Goal: Task Accomplishment & Management: Manage account settings

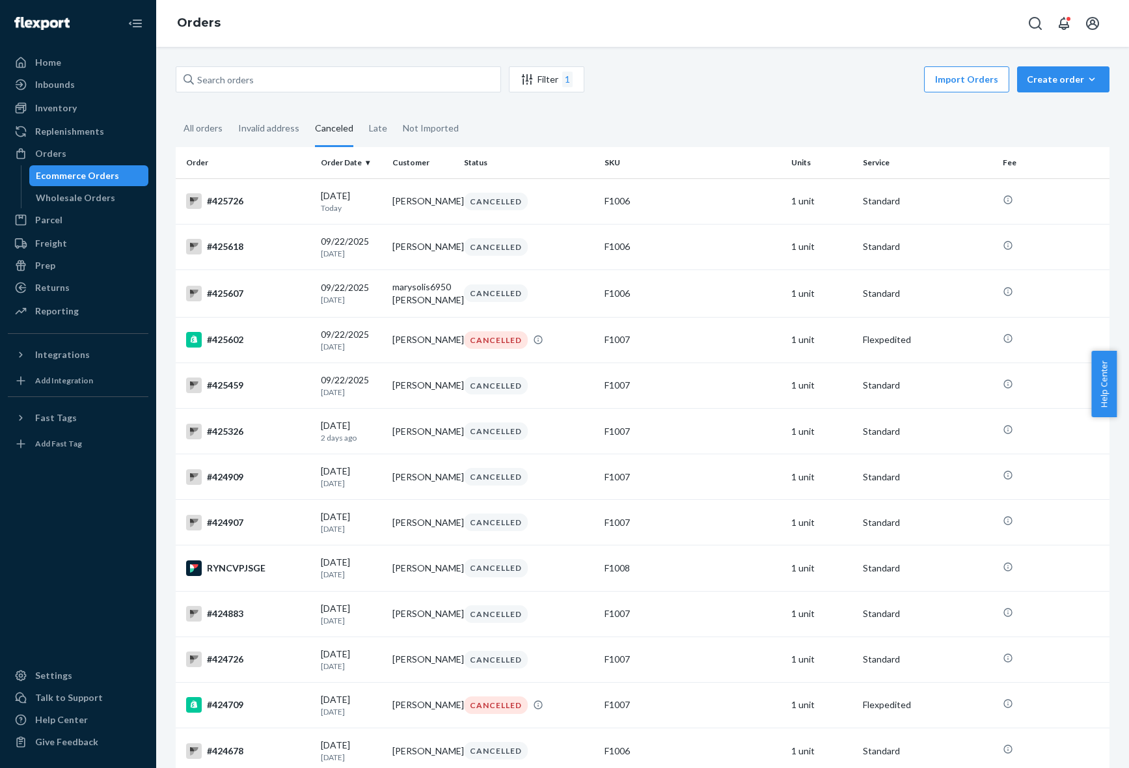
click at [216, 122] on div "All orders" at bounding box center [202, 128] width 39 height 34
click at [176, 111] on input "All orders" at bounding box center [176, 111] width 0 height 0
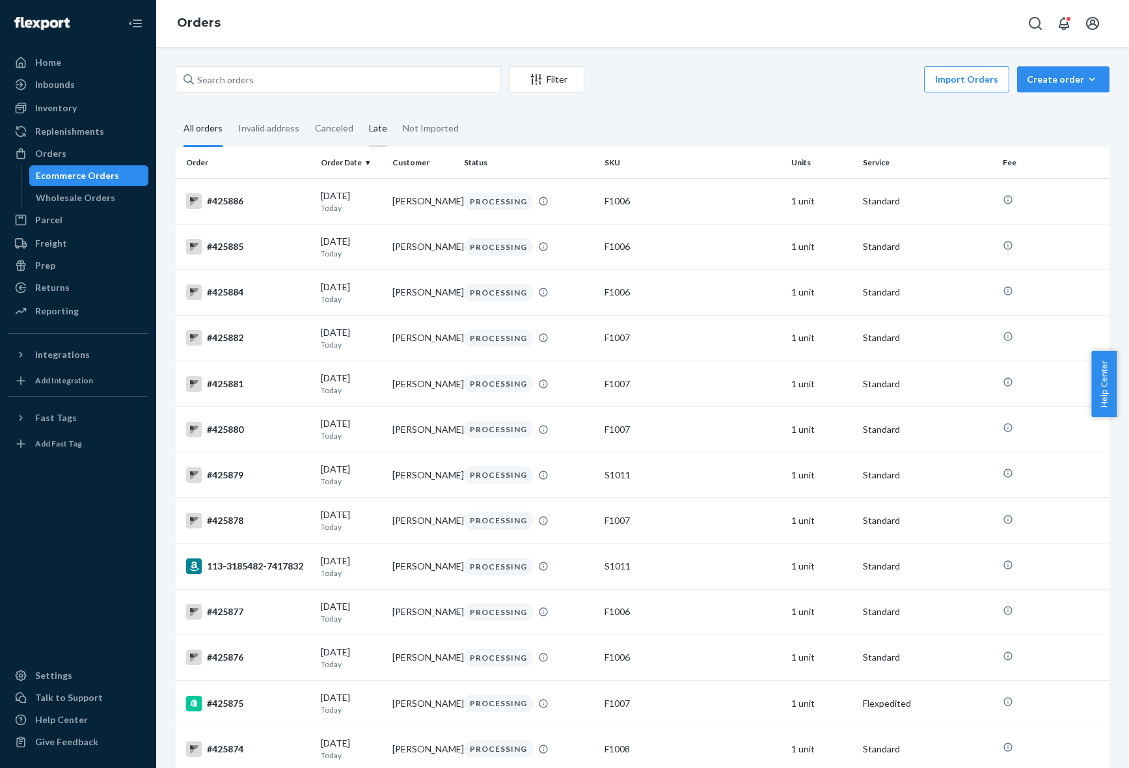
click at [375, 127] on div "Late" at bounding box center [378, 129] width 18 height 36
click at [361, 111] on input "Late" at bounding box center [361, 111] width 0 height 0
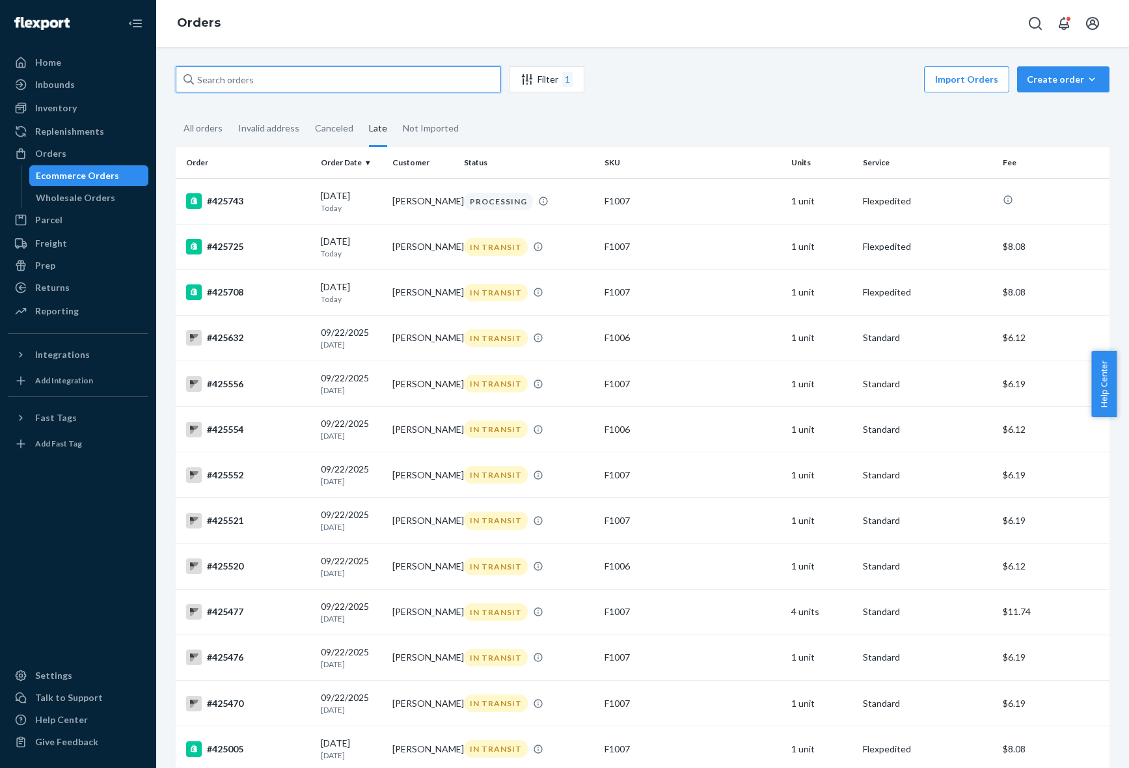
click at [323, 75] on input "text" at bounding box center [338, 79] width 325 height 26
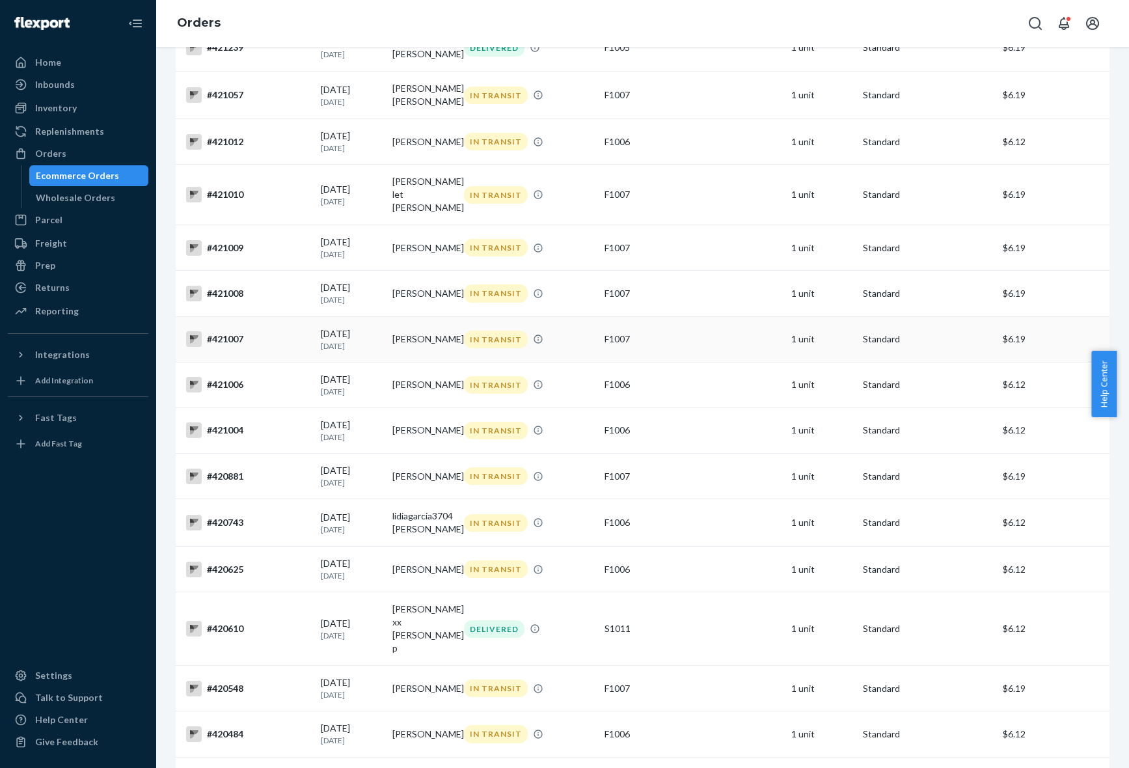
click at [395, 362] on td "[PERSON_NAME]" at bounding box center [423, 339] width 72 height 46
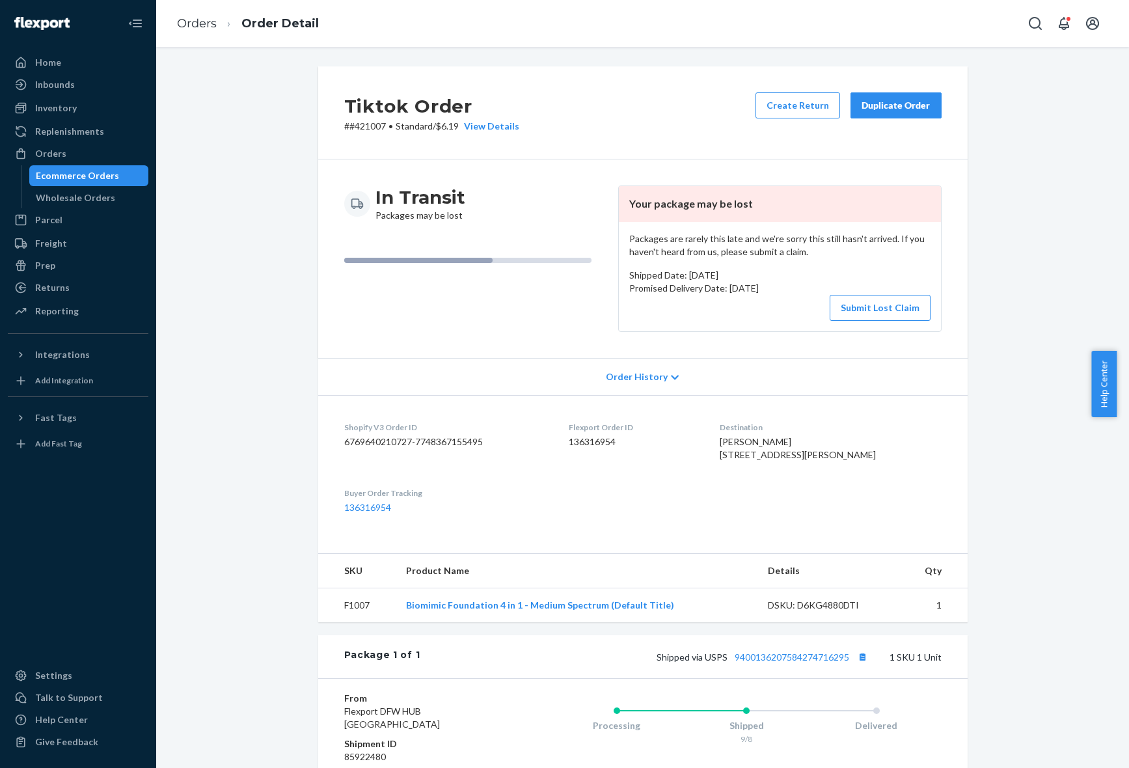
scroll to position [176, 0]
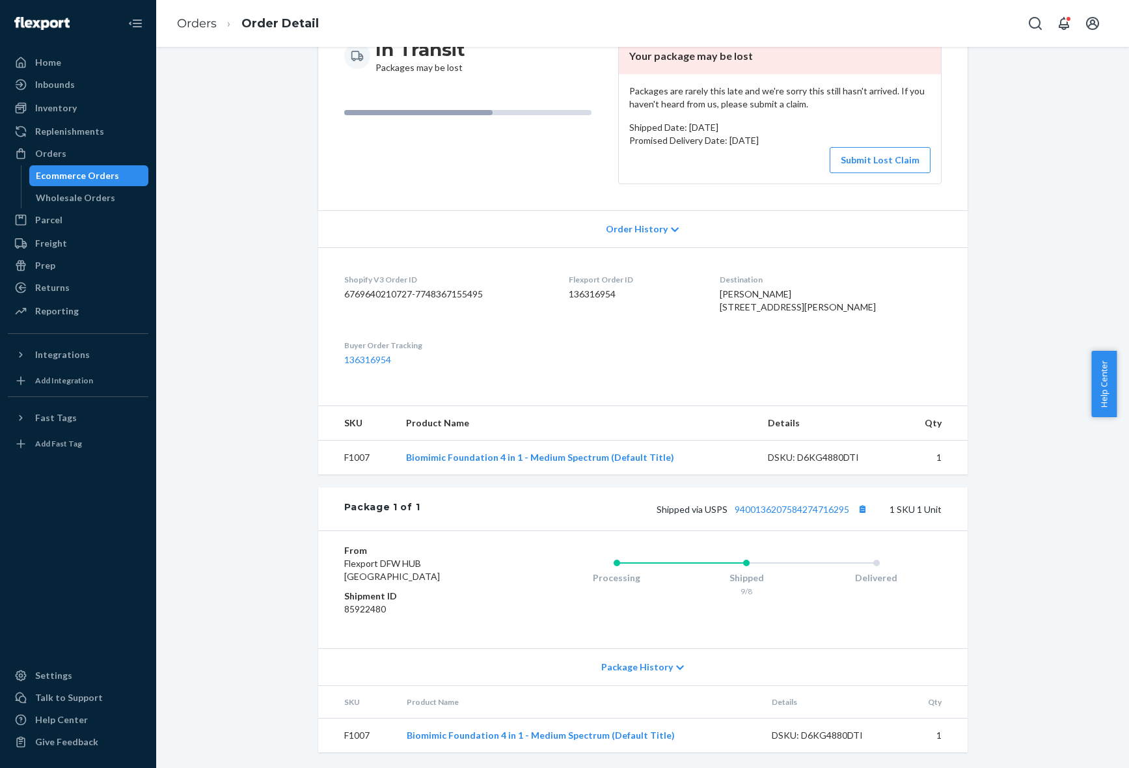
click at [661, 667] on span "Package History" at bounding box center [637, 666] width 72 height 13
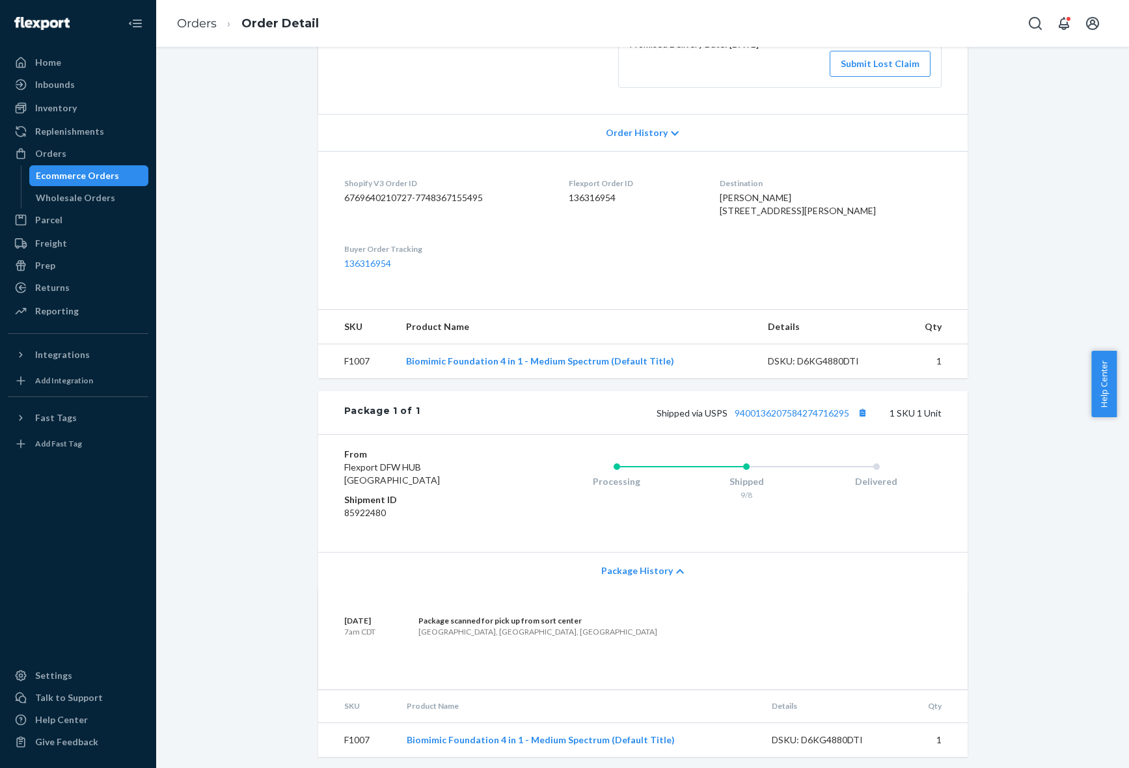
scroll to position [0, 0]
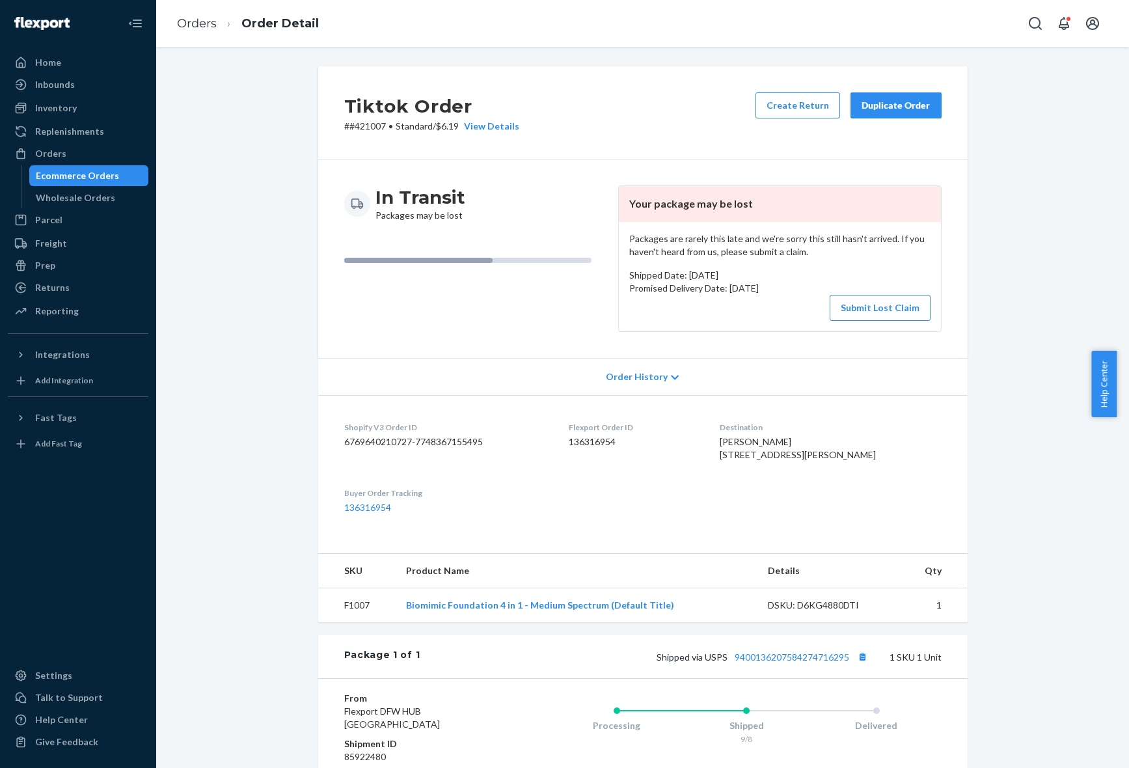
click at [350, 124] on p "# #421007 • Standard / $6.19 View Details" at bounding box center [431, 126] width 175 height 13
copy p "421007"
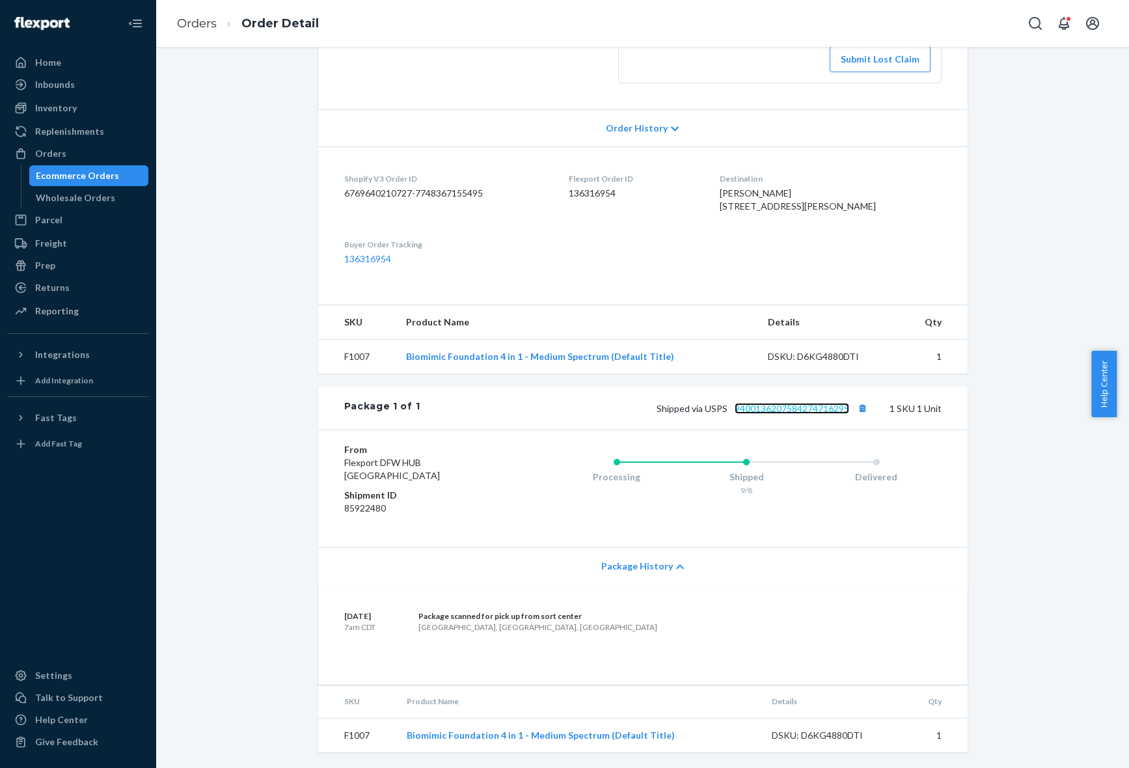
click at [797, 410] on link "9400136207584274716295" at bounding box center [791, 408] width 114 height 11
click at [757, 187] on span "[PERSON_NAME] [STREET_ADDRESS][PERSON_NAME]" at bounding box center [797, 199] width 156 height 24
copy span "[PERSON_NAME]"
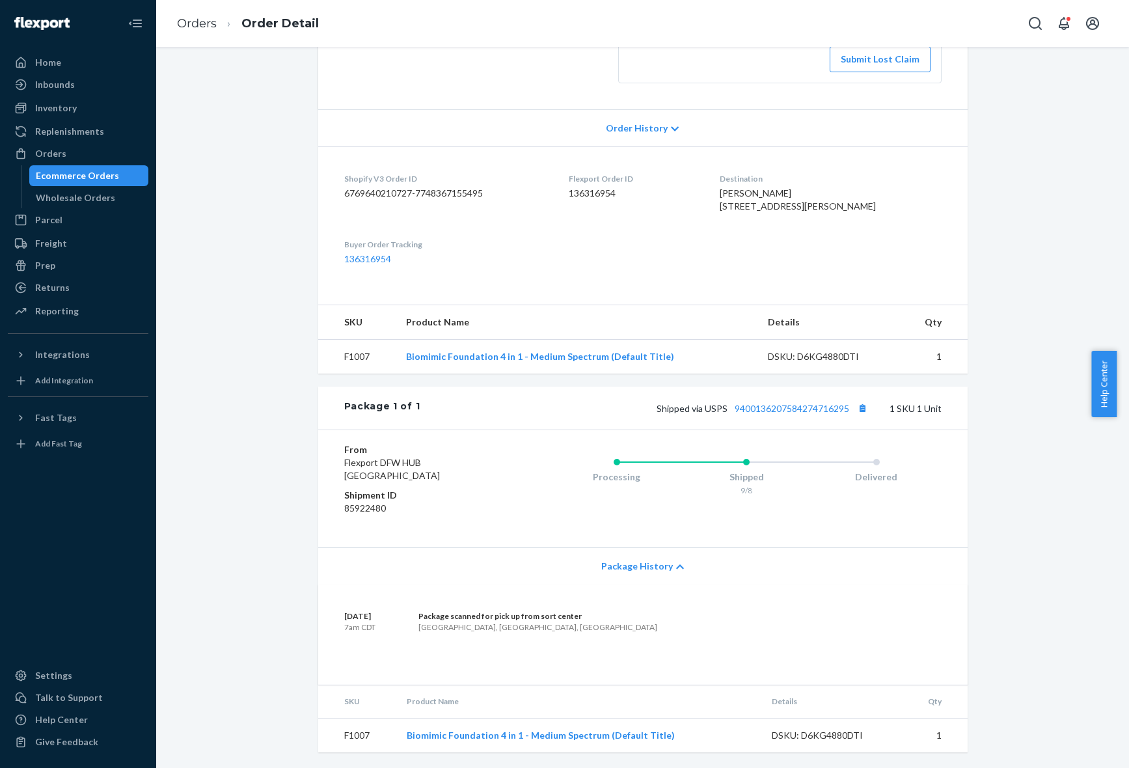
click at [200, 33] on ol "Orders Order Detail" at bounding box center [248, 24] width 163 height 38
click at [187, 30] on link "Orders" at bounding box center [197, 23] width 40 height 14
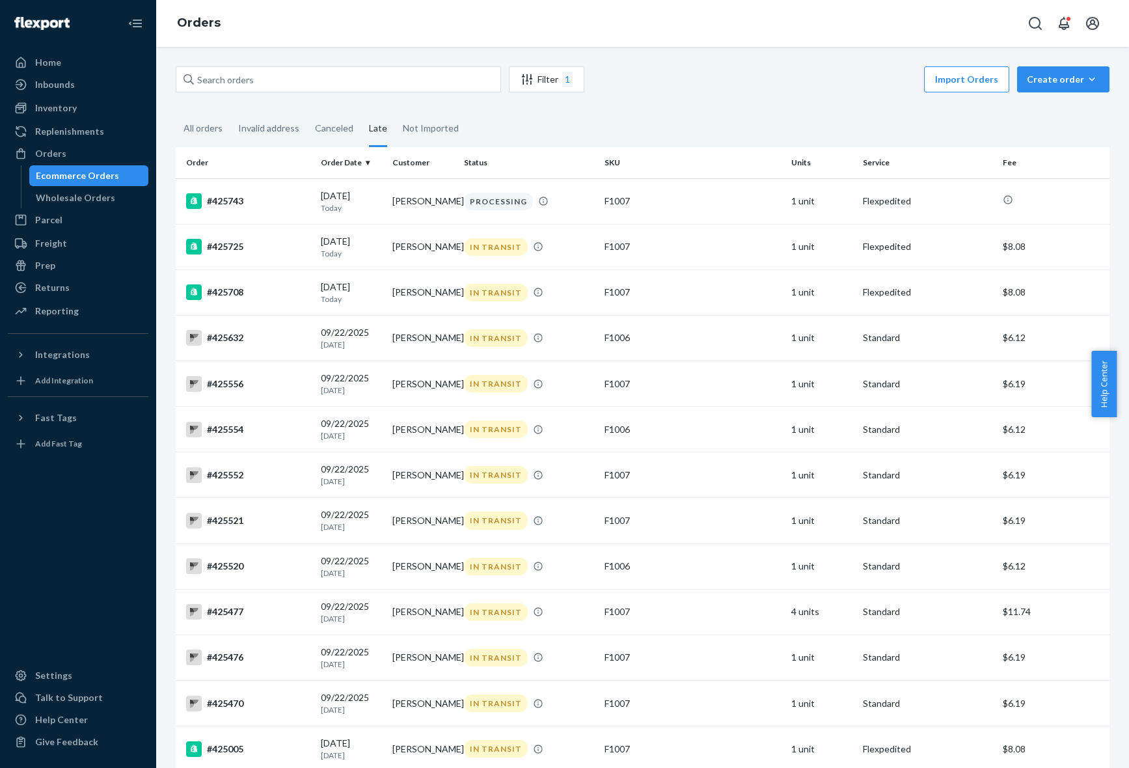
scroll to position [1390, 0]
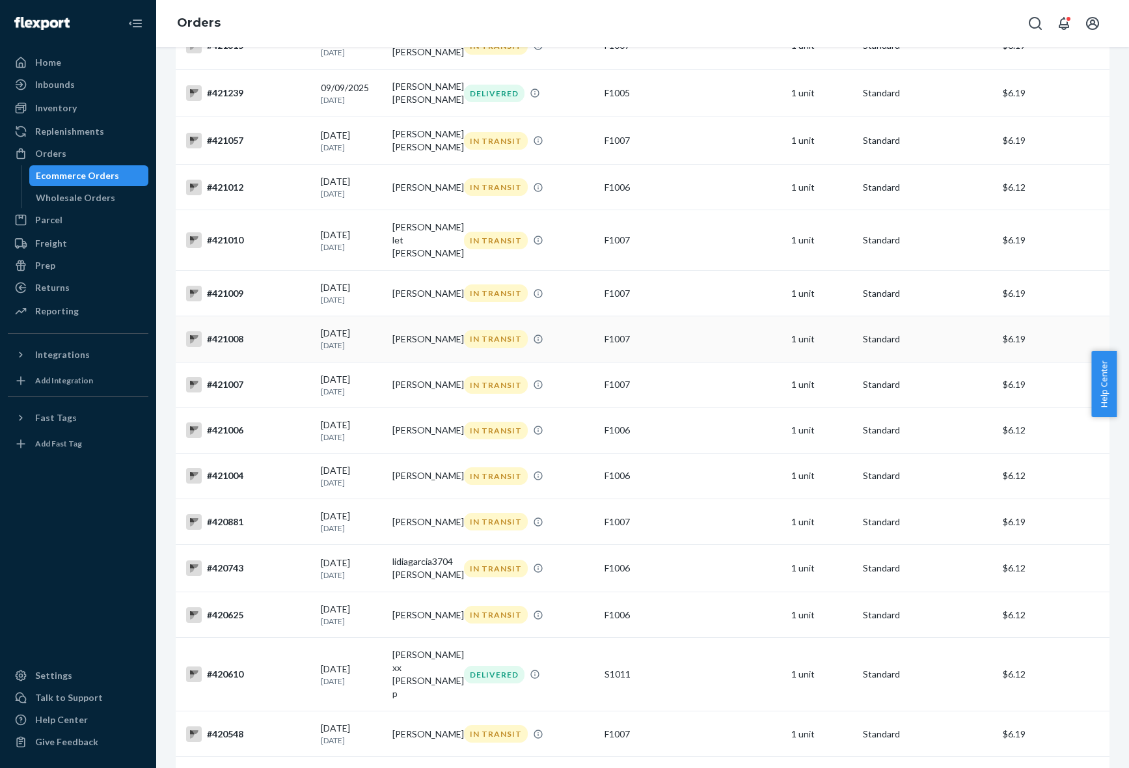
click at [433, 351] on td "[PERSON_NAME]" at bounding box center [423, 339] width 72 height 46
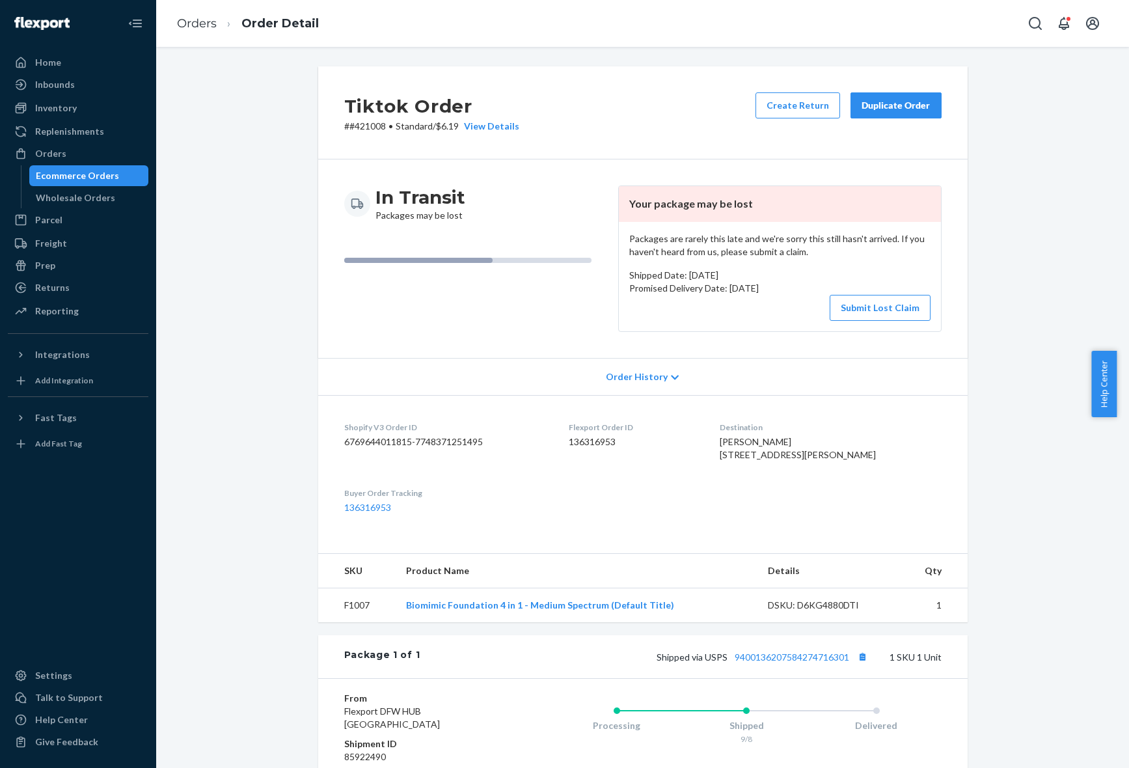
scroll to position [176, 0]
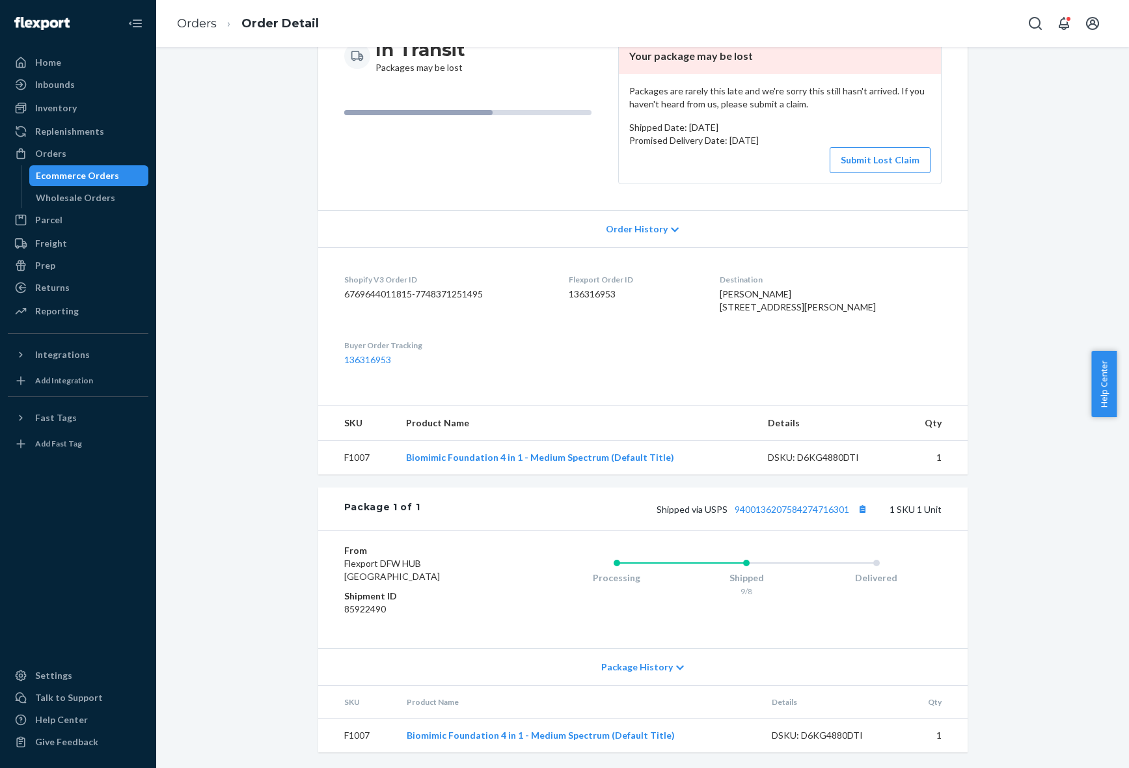
click at [638, 651] on div "Package History" at bounding box center [642, 666] width 649 height 37
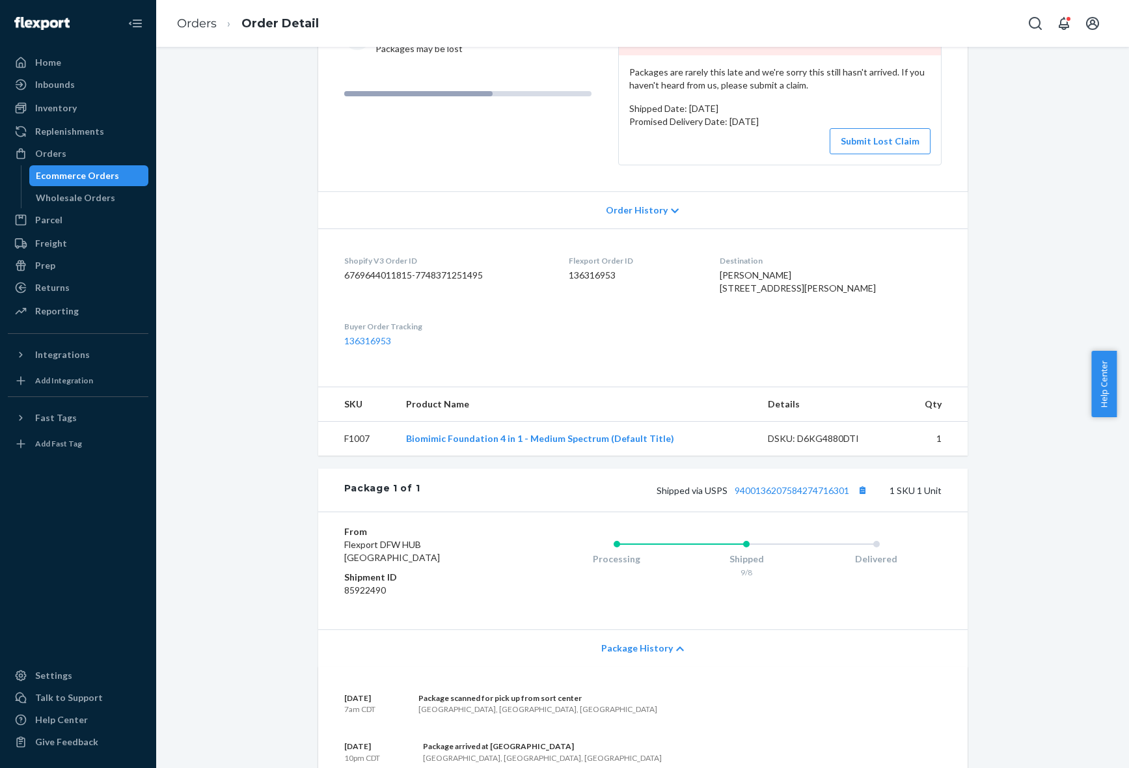
scroll to position [161, 0]
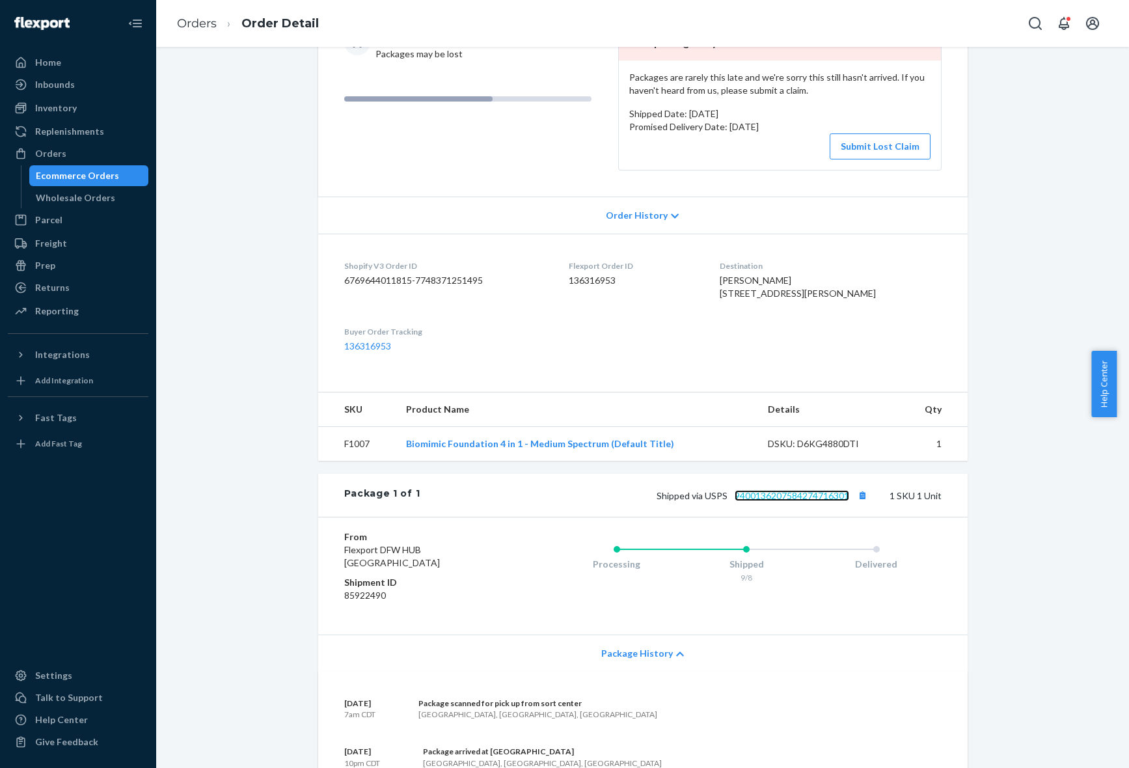
click at [804, 501] on link "9400136207584274716301" at bounding box center [791, 495] width 114 height 11
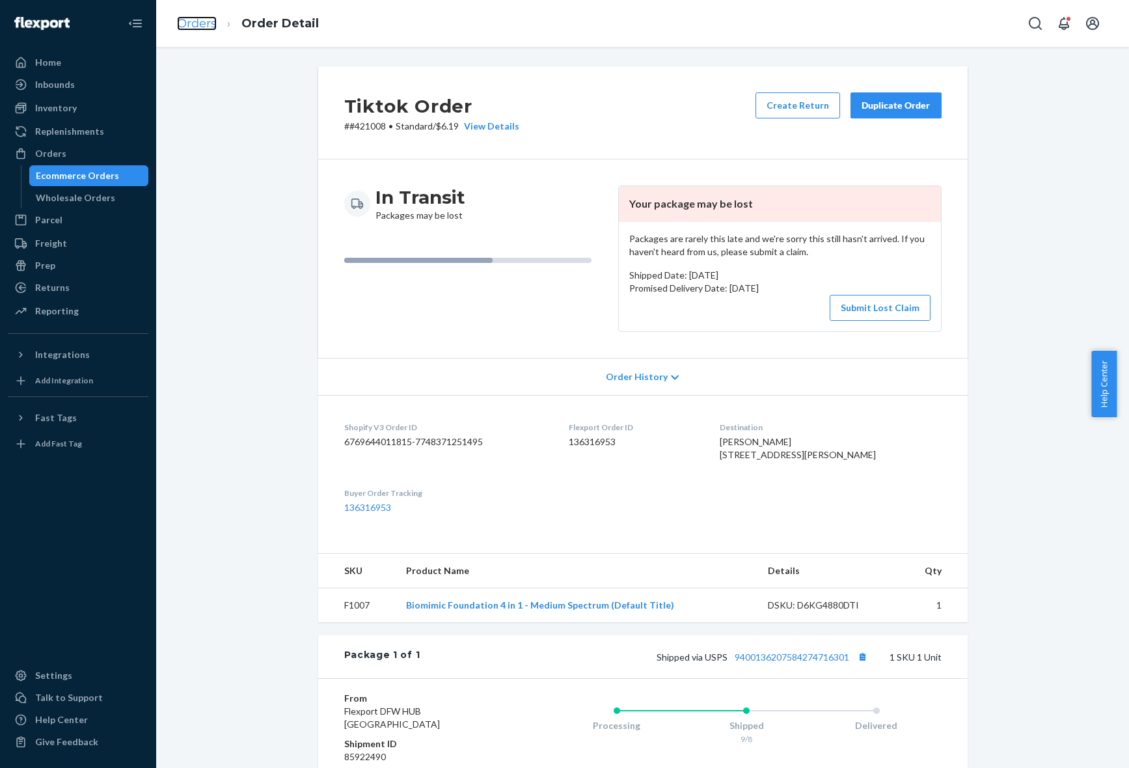
click at [194, 21] on link "Orders" at bounding box center [197, 23] width 40 height 14
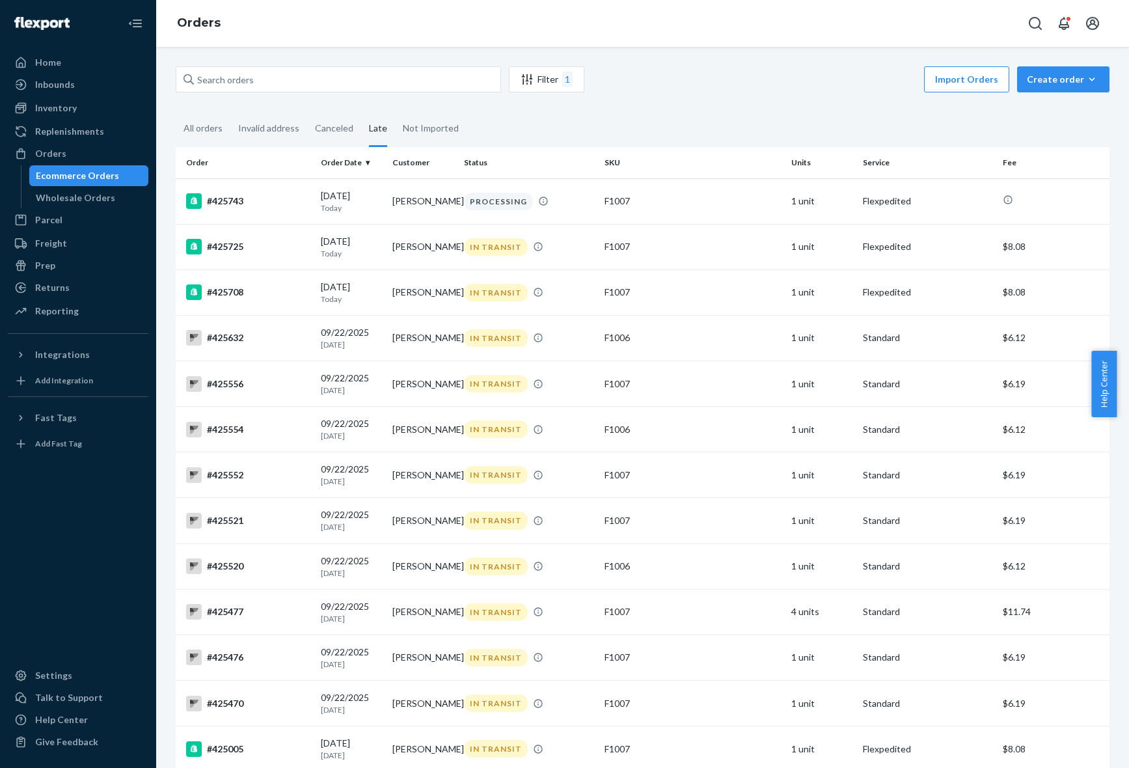
scroll to position [1390, 0]
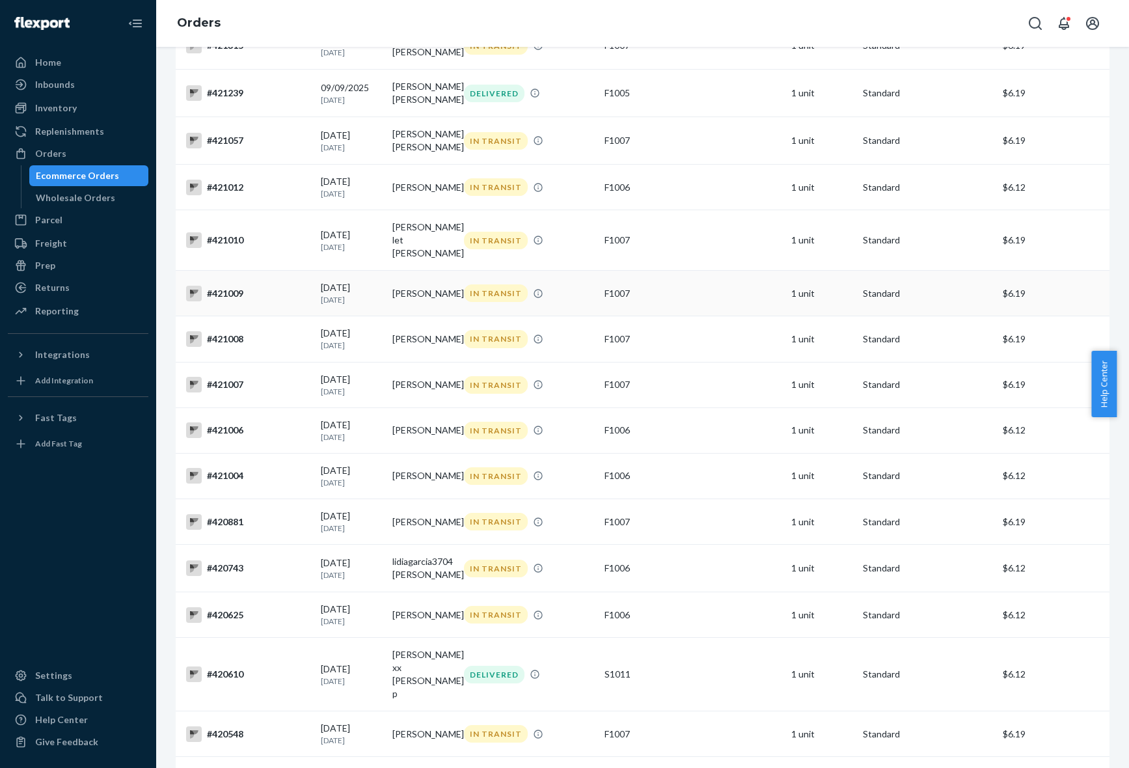
click at [416, 312] on td "[PERSON_NAME]" at bounding box center [423, 294] width 72 height 46
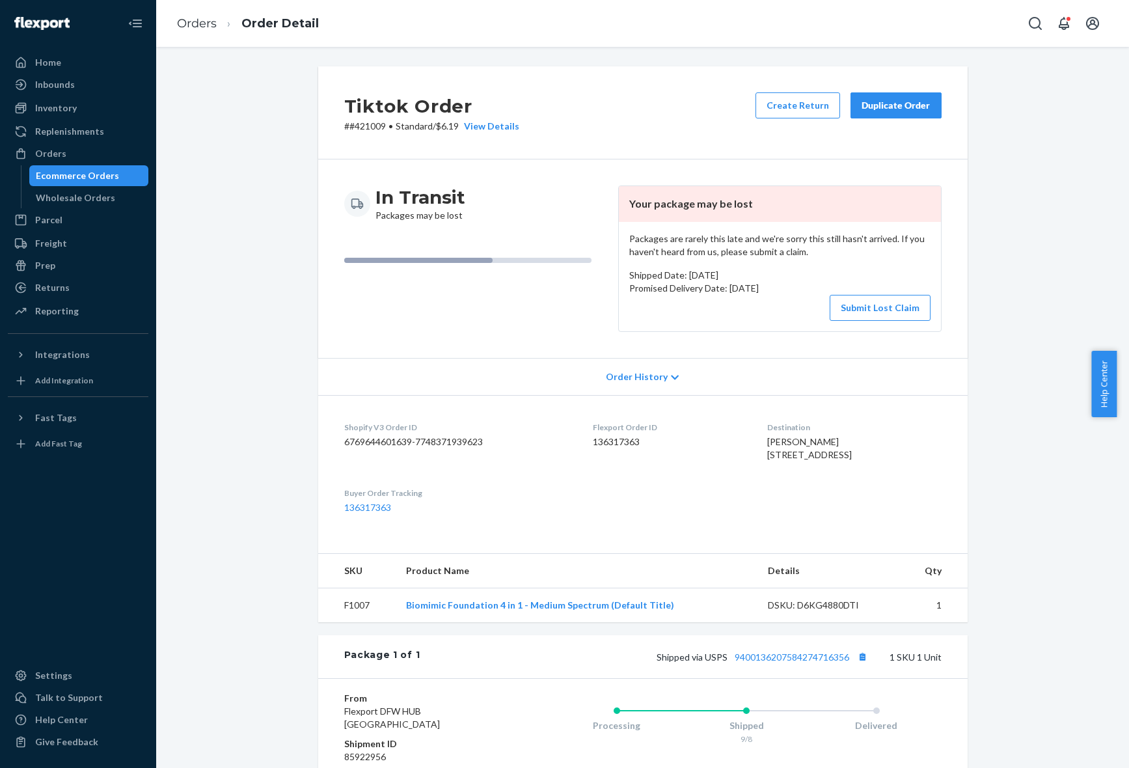
click at [291, 280] on div "Tiktok Order # #421009 • Standard / $6.19 View Details Create Return Duplicate …" at bounding box center [642, 490] width 953 height 849
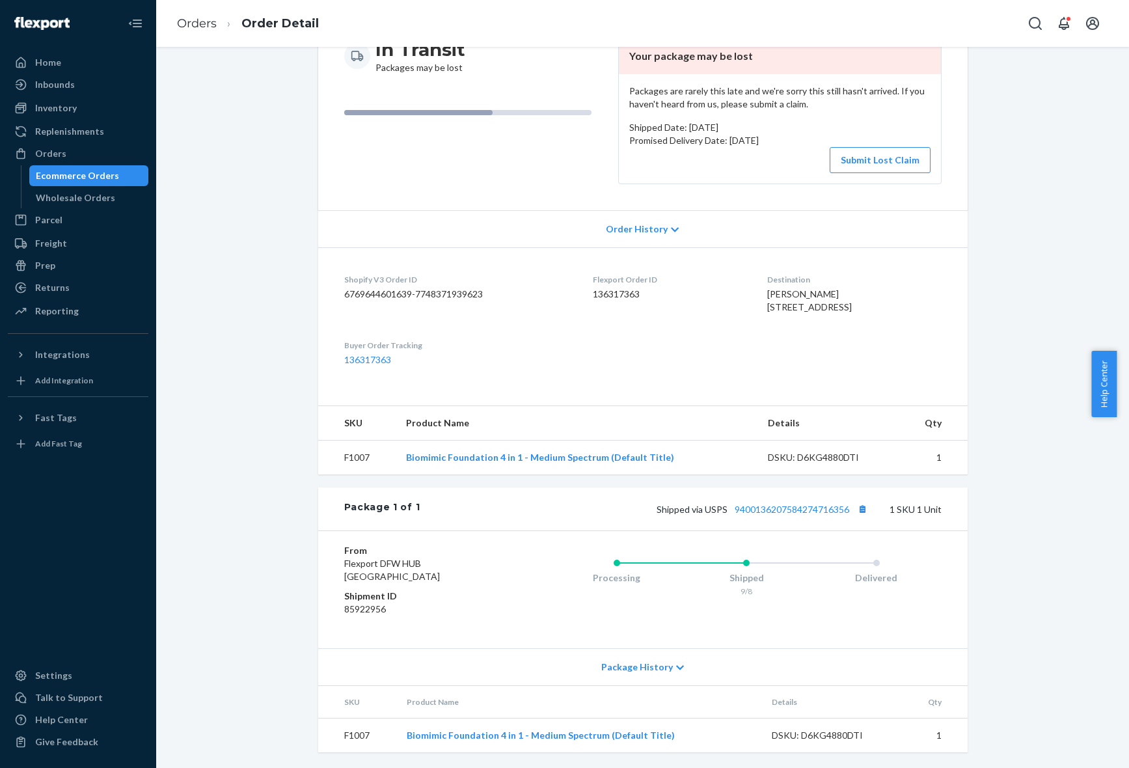
click at [636, 675] on div "Package History" at bounding box center [642, 666] width 649 height 37
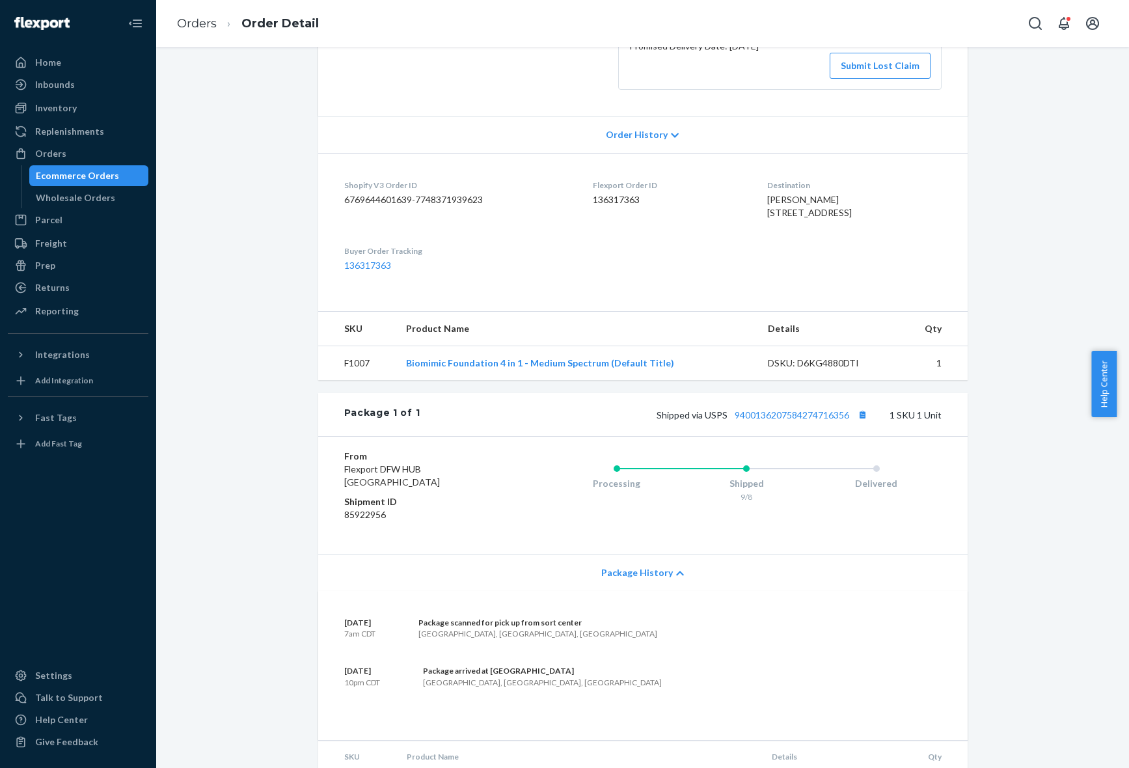
scroll to position [80, 0]
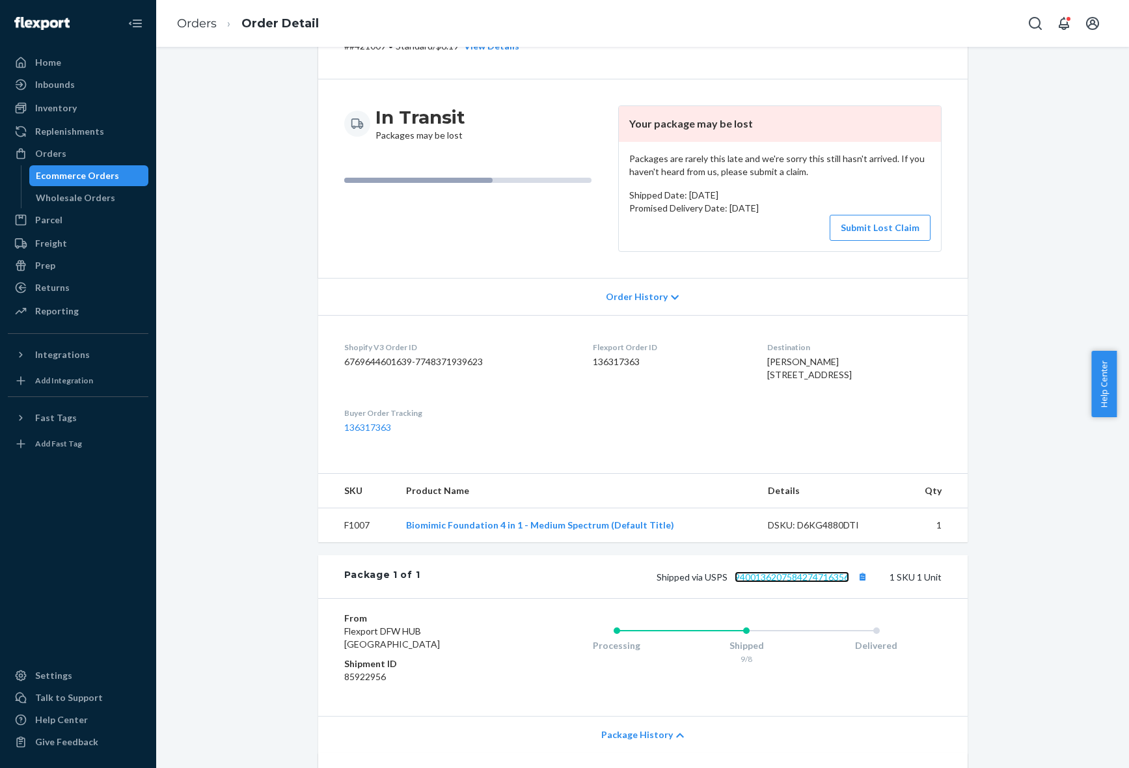
click at [760, 582] on link "9400136207584274716356" at bounding box center [791, 576] width 114 height 11
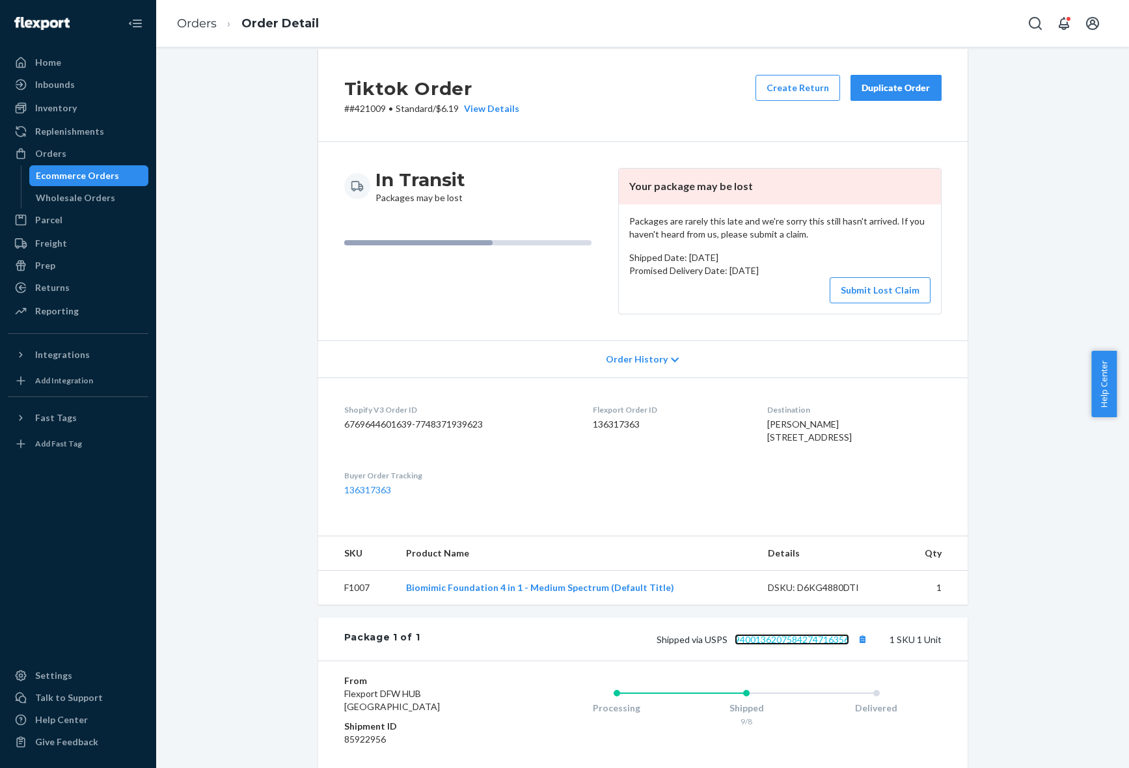
scroll to position [0, 0]
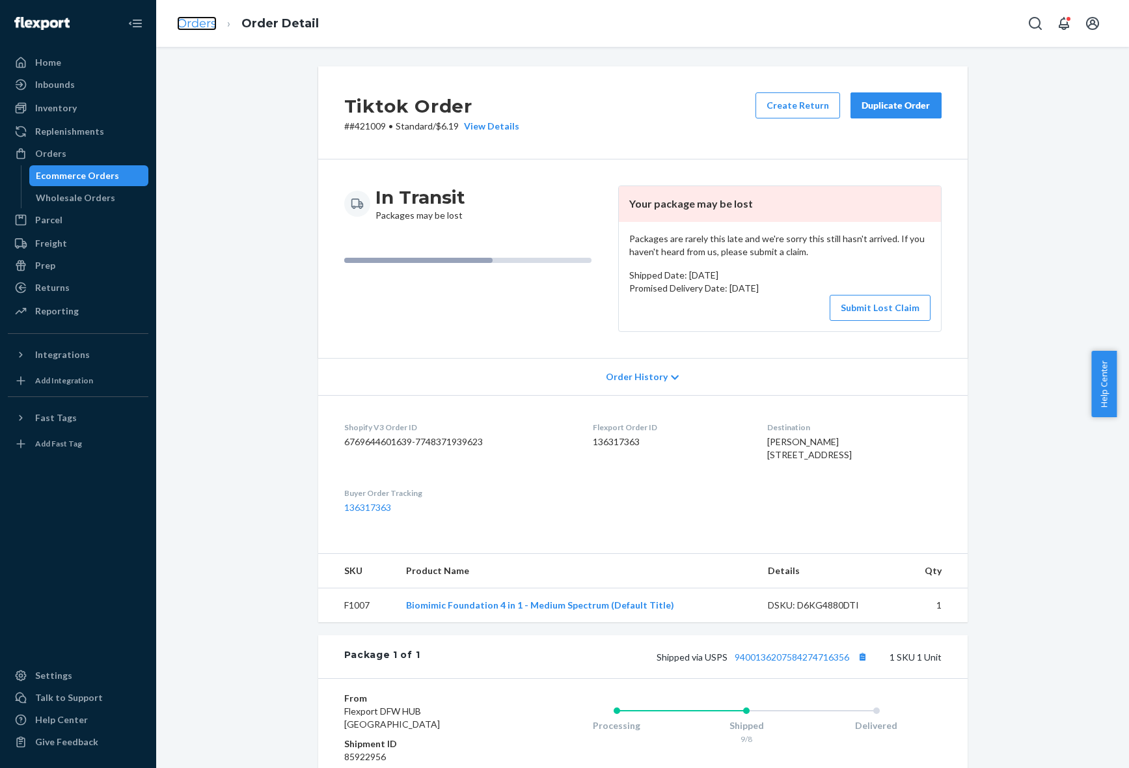
click at [197, 25] on link "Orders" at bounding box center [197, 23] width 40 height 14
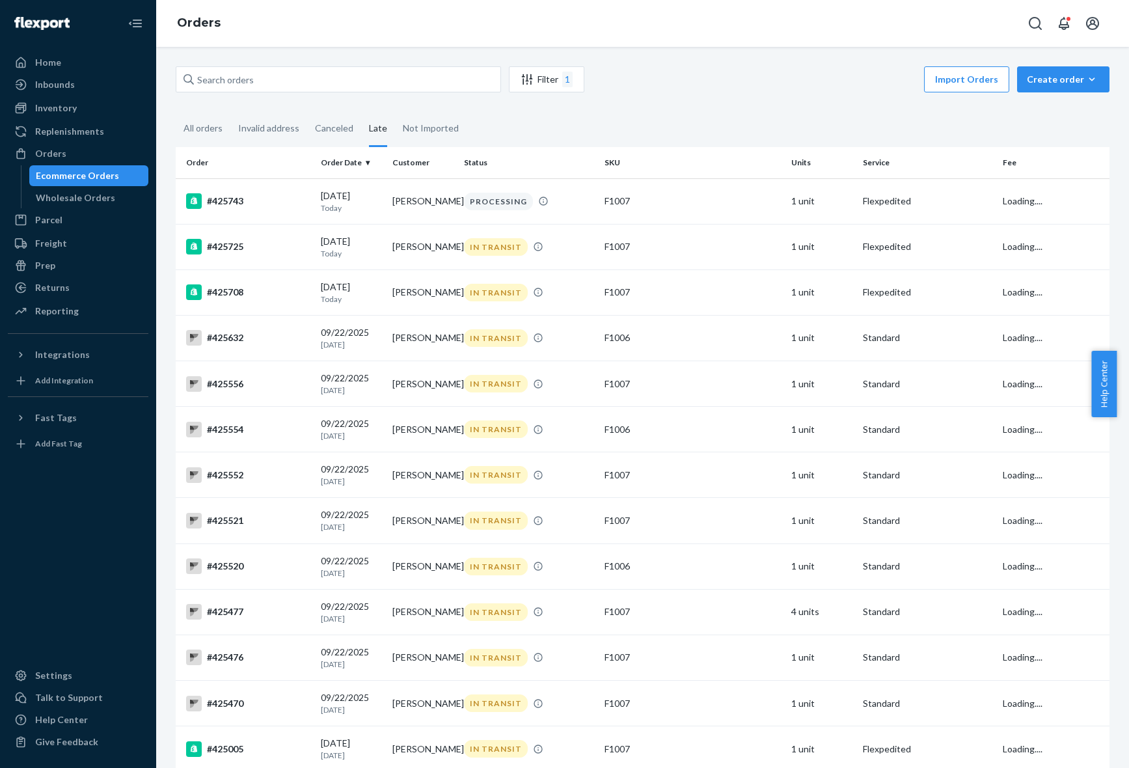
scroll to position [1390, 0]
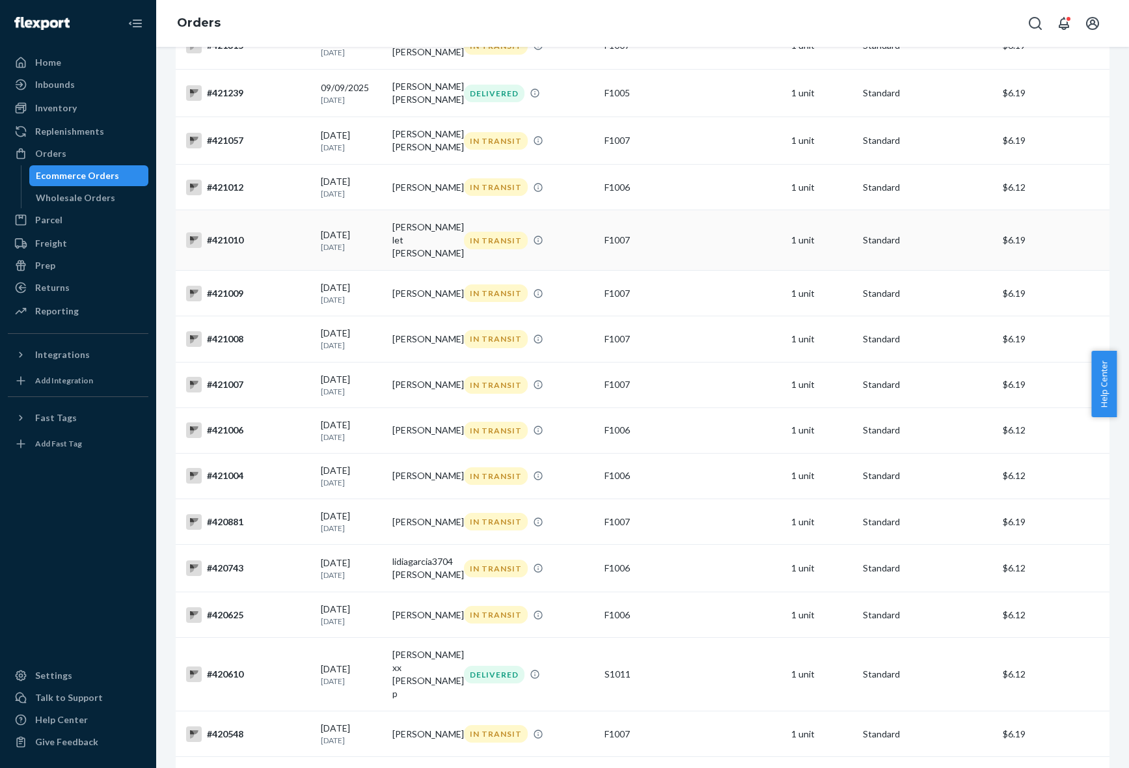
click at [413, 256] on td "[PERSON_NAME] let [PERSON_NAME]" at bounding box center [423, 240] width 72 height 60
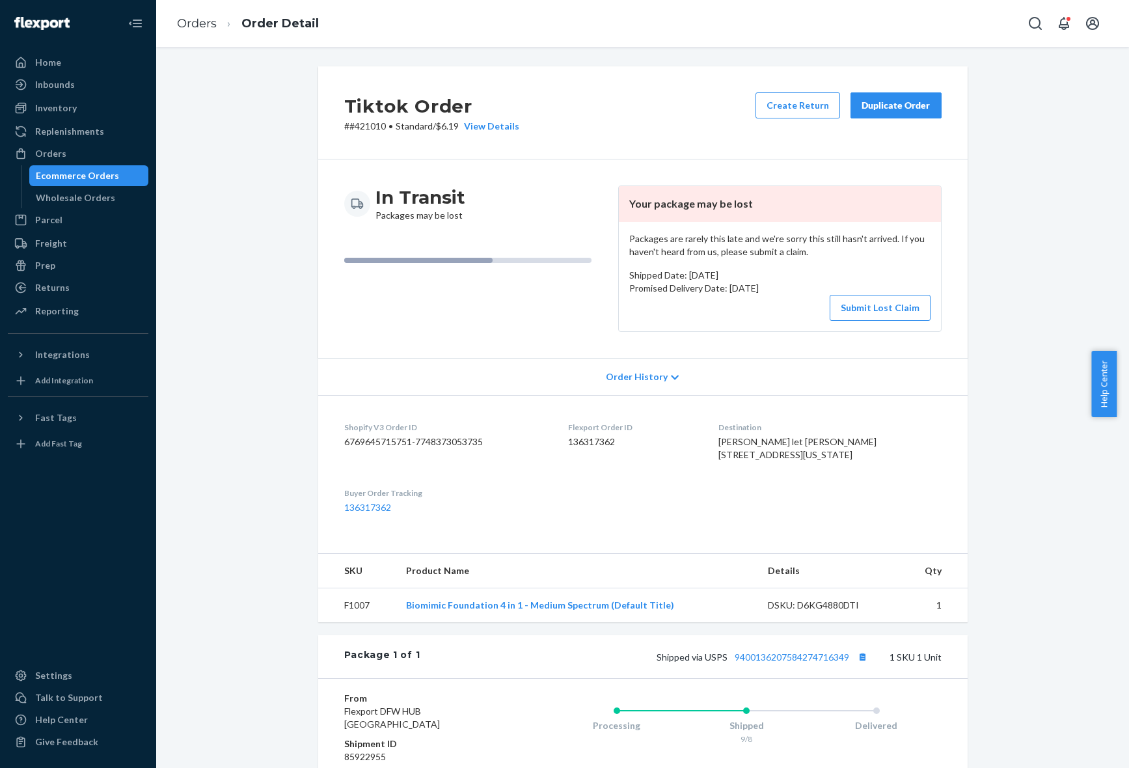
scroll to position [176, 0]
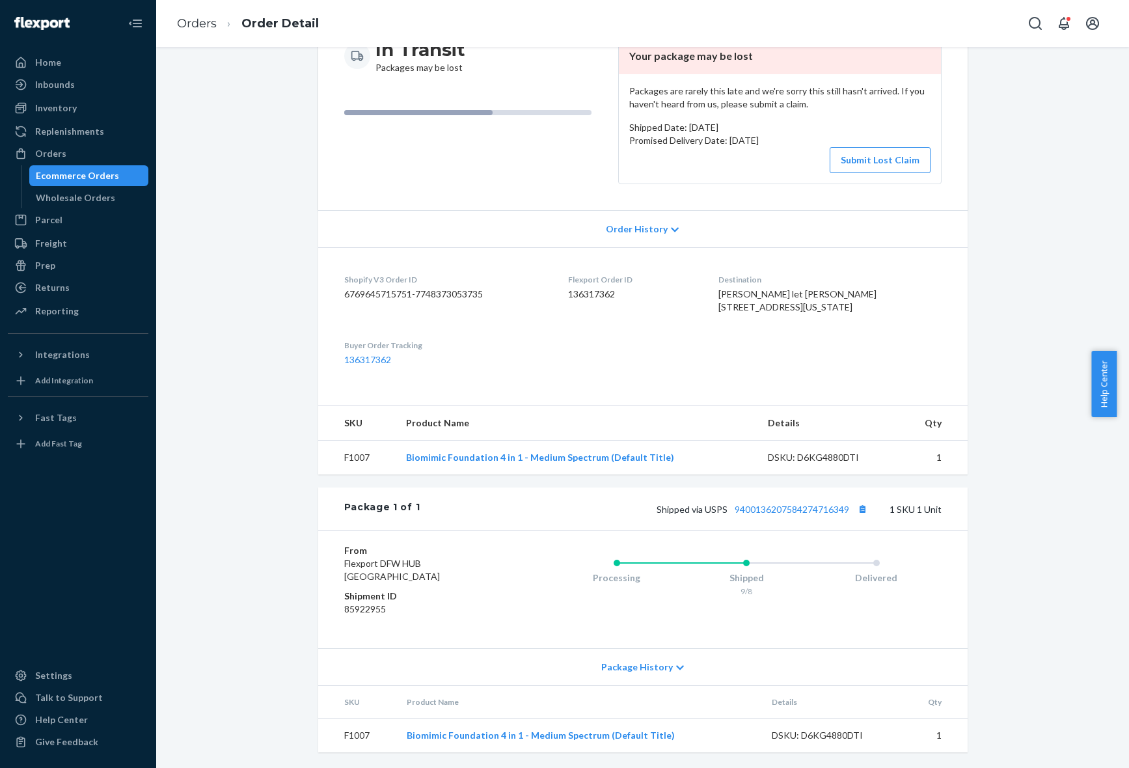
click at [676, 668] on icon at bounding box center [680, 667] width 8 height 9
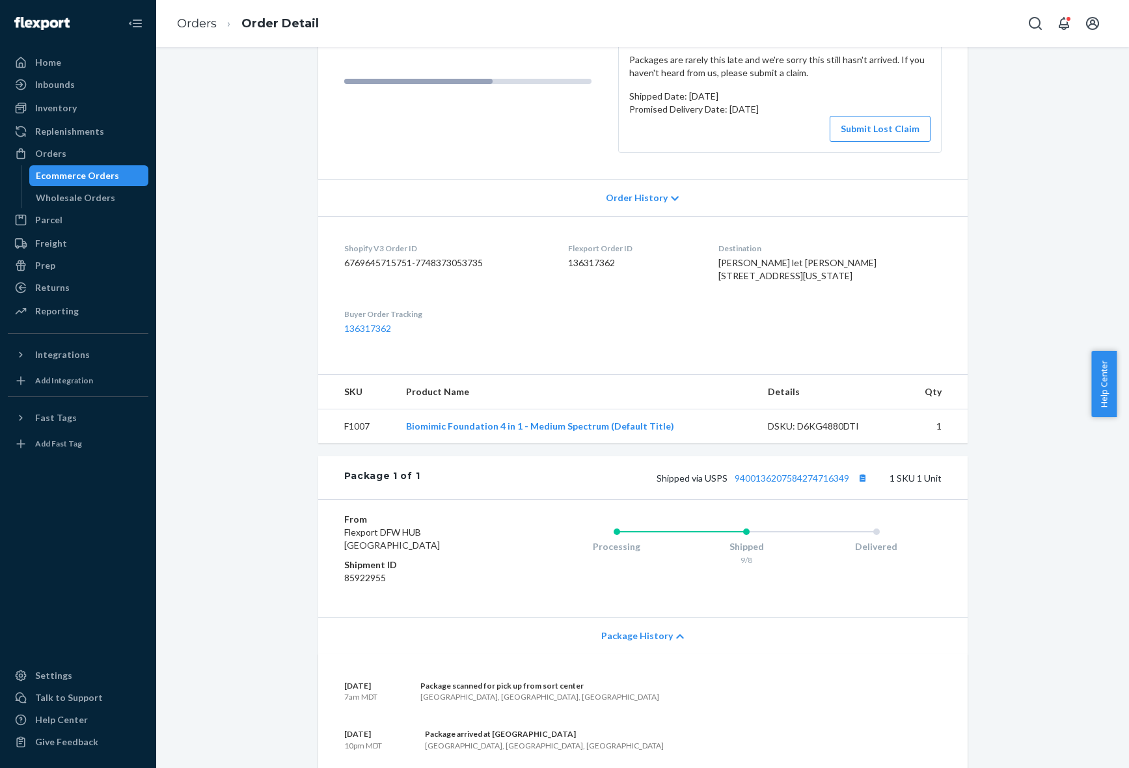
scroll to position [80, 0]
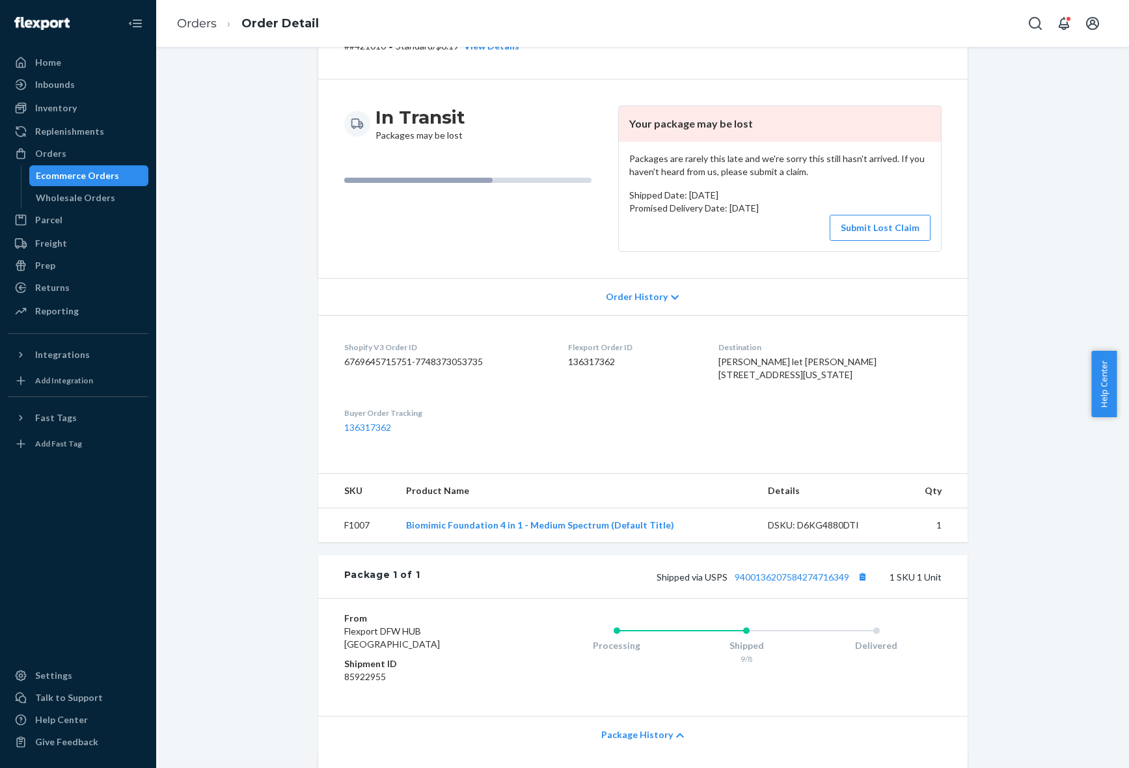
click at [787, 585] on div "Shipped via USPS 9400136207584274716349 1 SKU 1 Unit" at bounding box center [680, 576] width 521 height 17
click at [792, 582] on link "9400136207584274716349" at bounding box center [791, 576] width 114 height 11
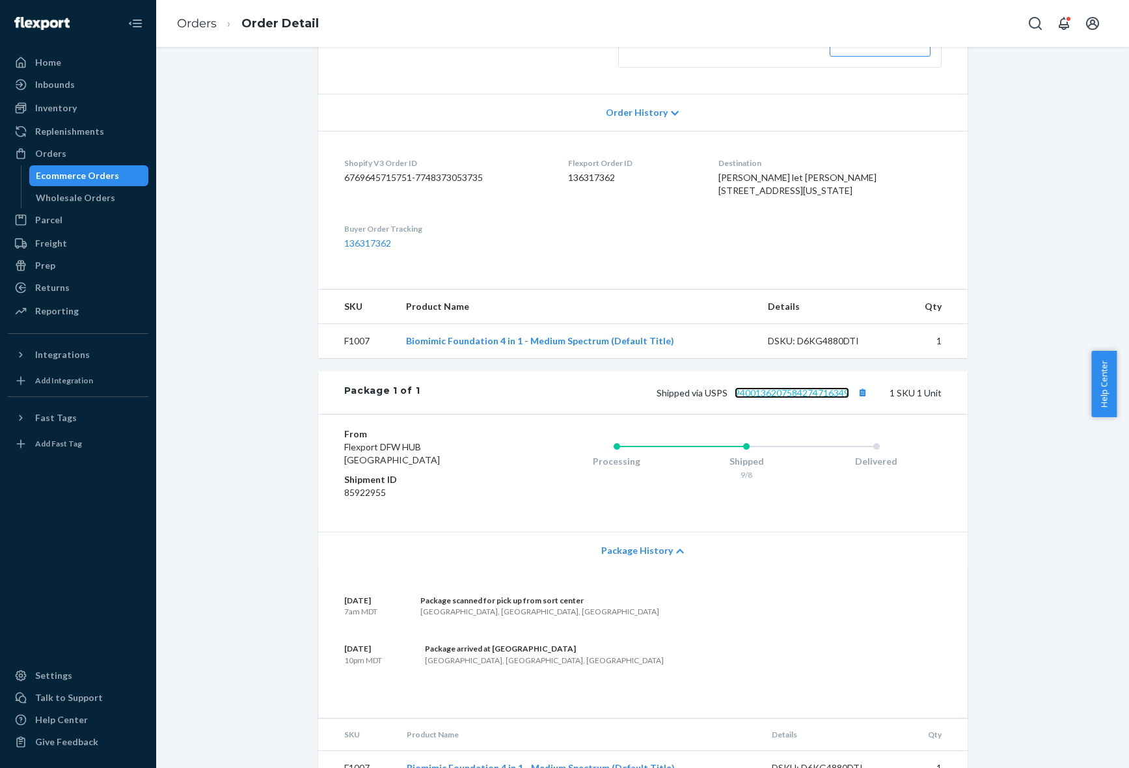
scroll to position [161, 0]
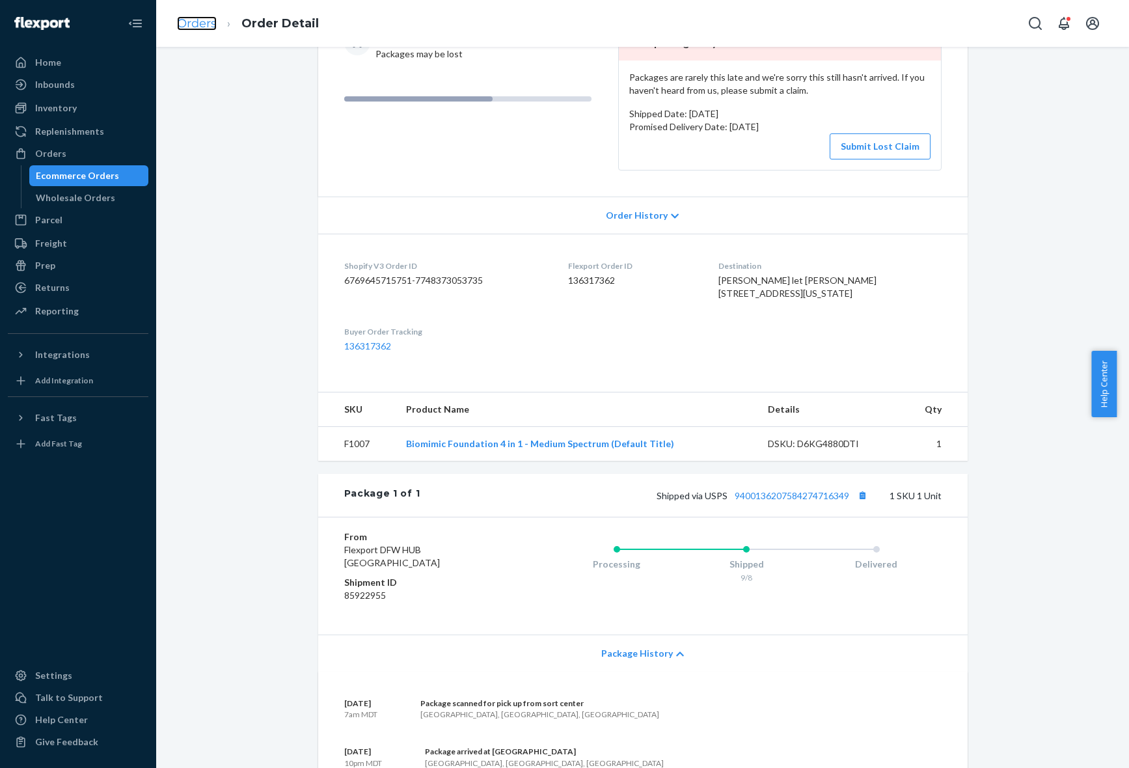
click at [192, 20] on link "Orders" at bounding box center [197, 23] width 40 height 14
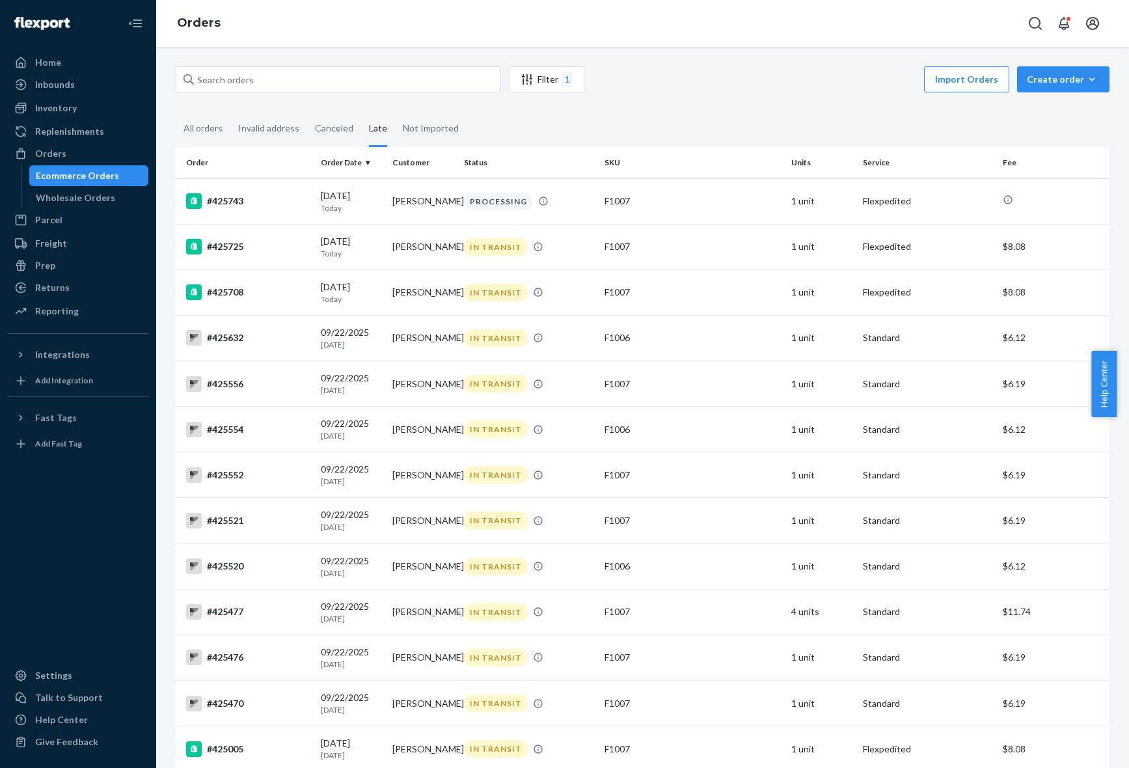
scroll to position [1390, 0]
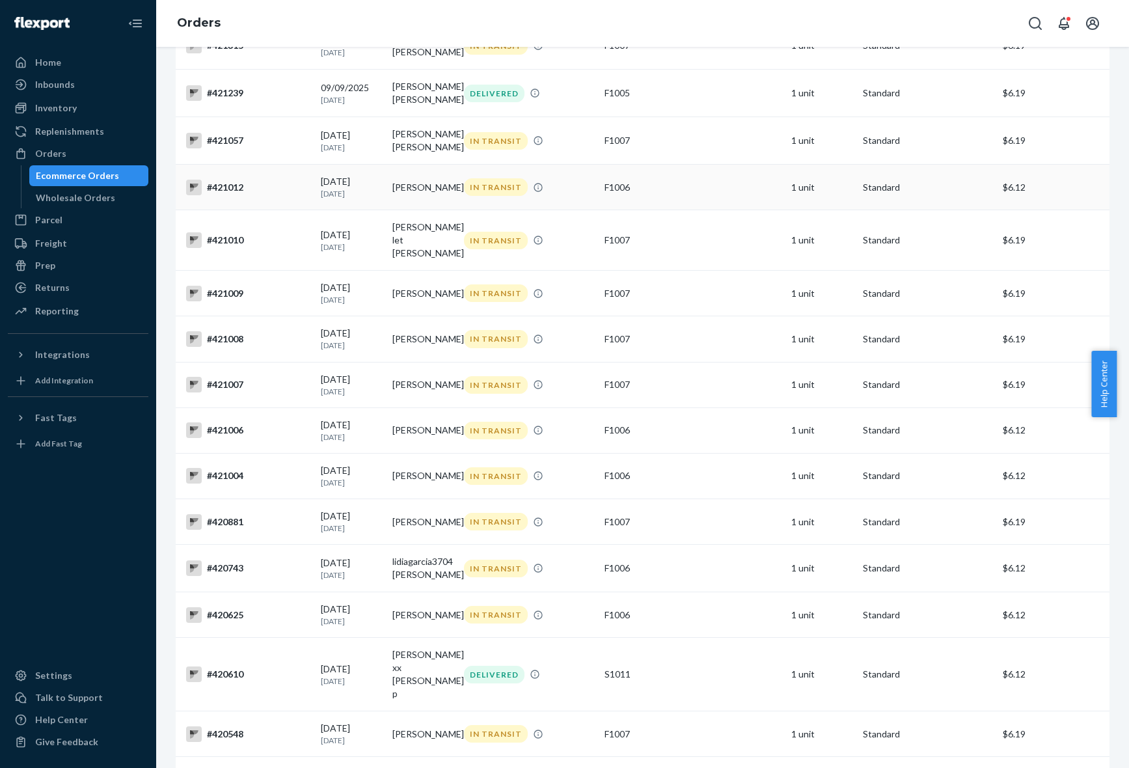
click at [428, 210] on td "[PERSON_NAME]" at bounding box center [423, 188] width 72 height 46
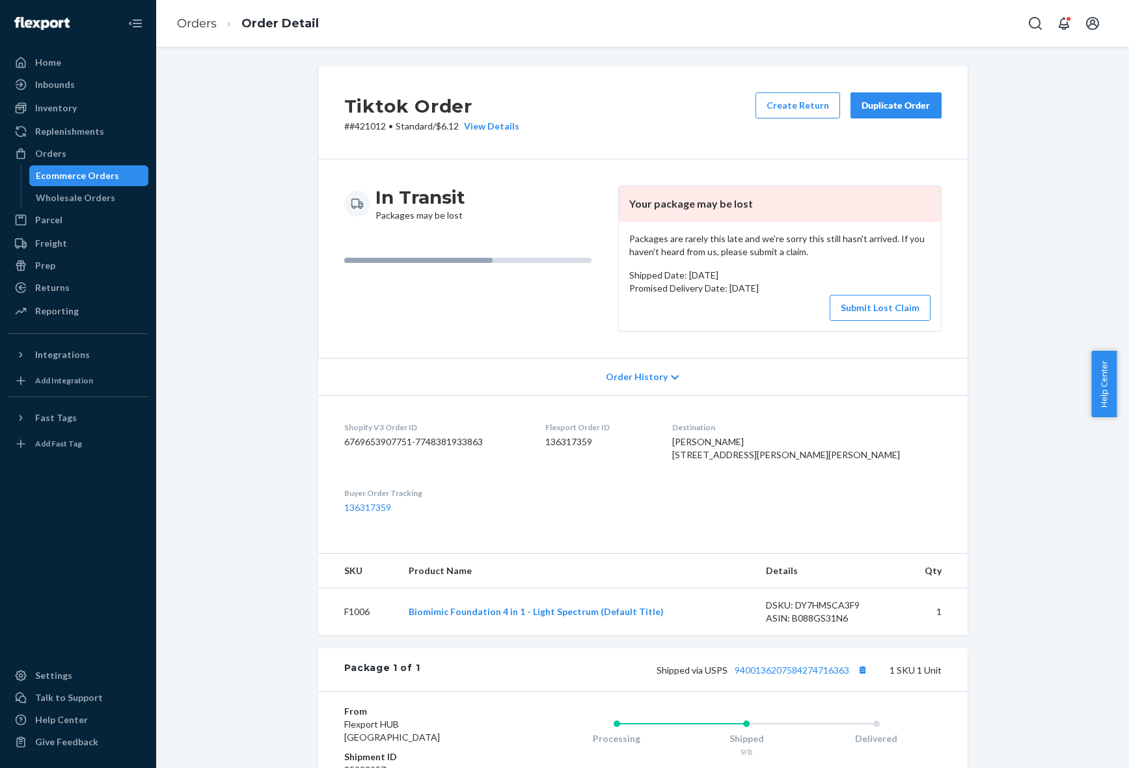
scroll to position [202, 0]
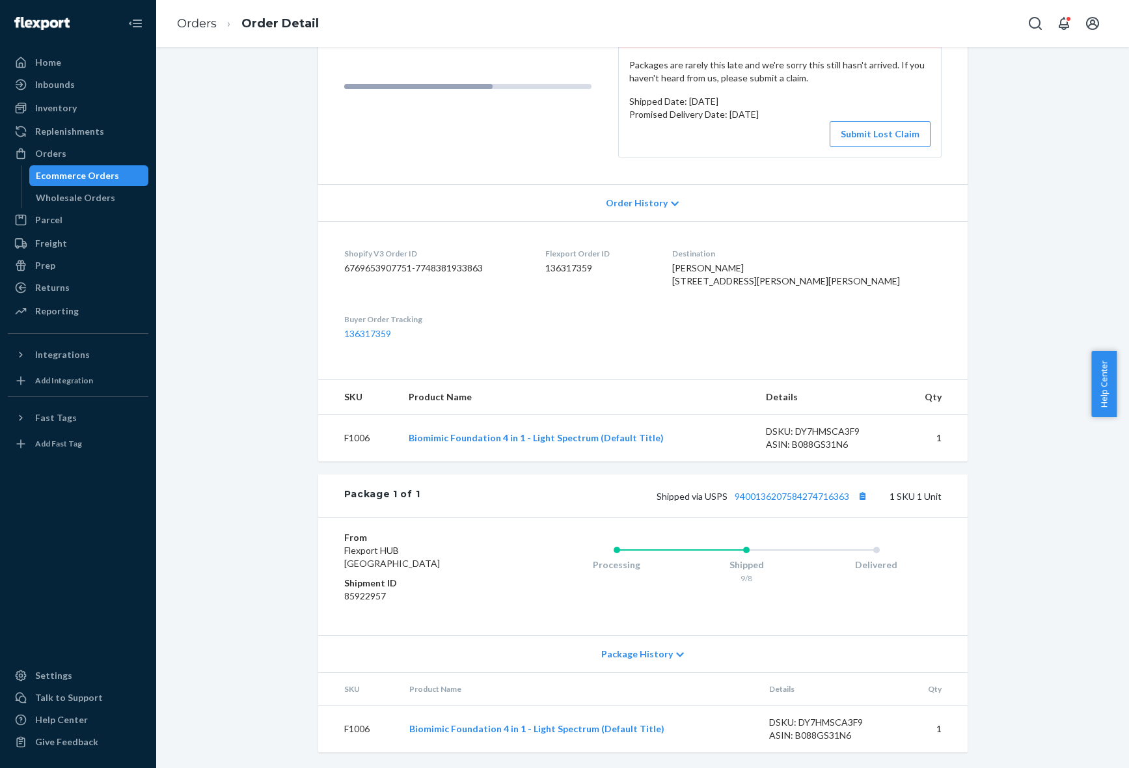
click at [670, 665] on div "Package History" at bounding box center [642, 653] width 649 height 37
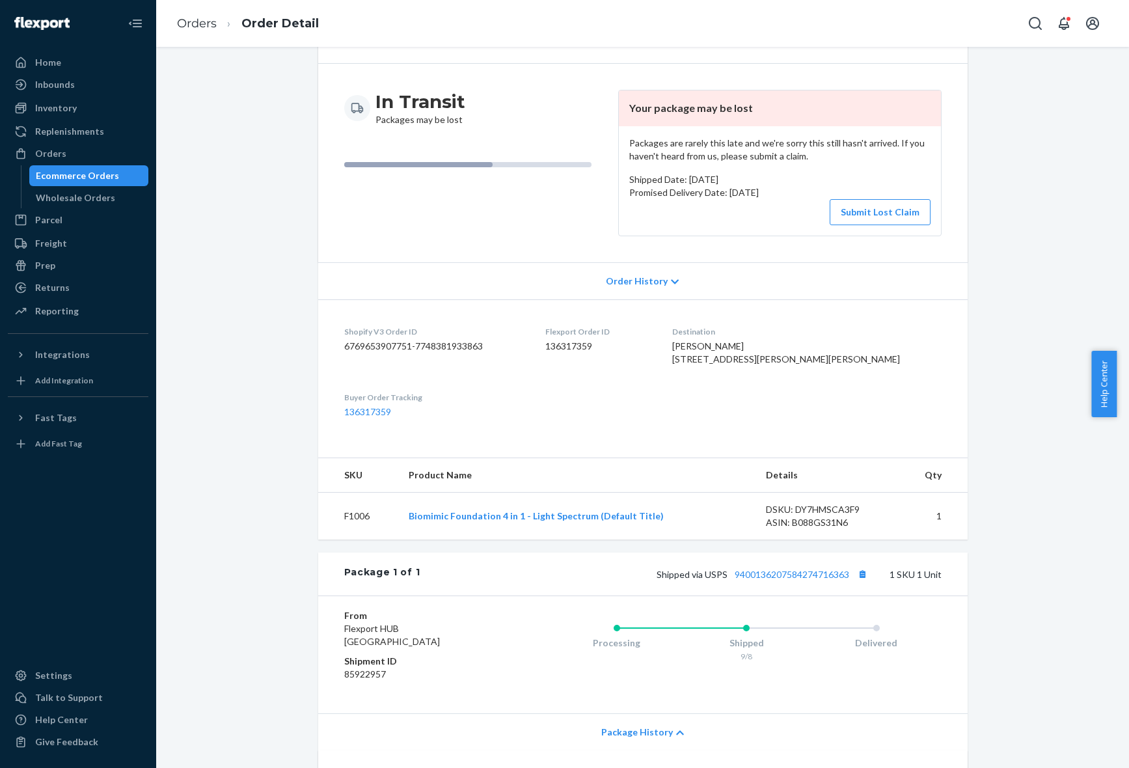
scroll to position [0, 0]
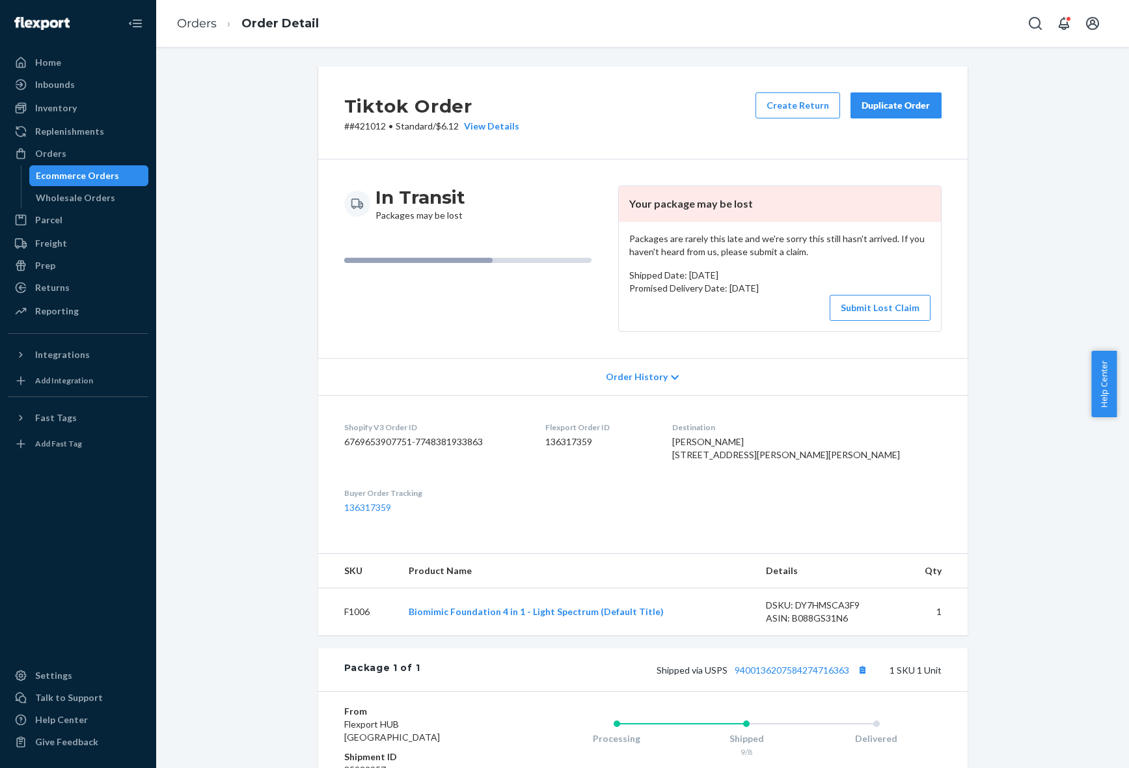
click at [799, 678] on div "Shipped via USPS 9400136207584274716363 1 SKU 1 Unit" at bounding box center [680, 669] width 521 height 17
click at [799, 685] on div "Package 1 of 1 Shipped via USPS 9400136207584274716363 1 SKU 1 Unit" at bounding box center [642, 669] width 649 height 43
click at [784, 675] on link "9400136207584274716363" at bounding box center [791, 669] width 114 height 11
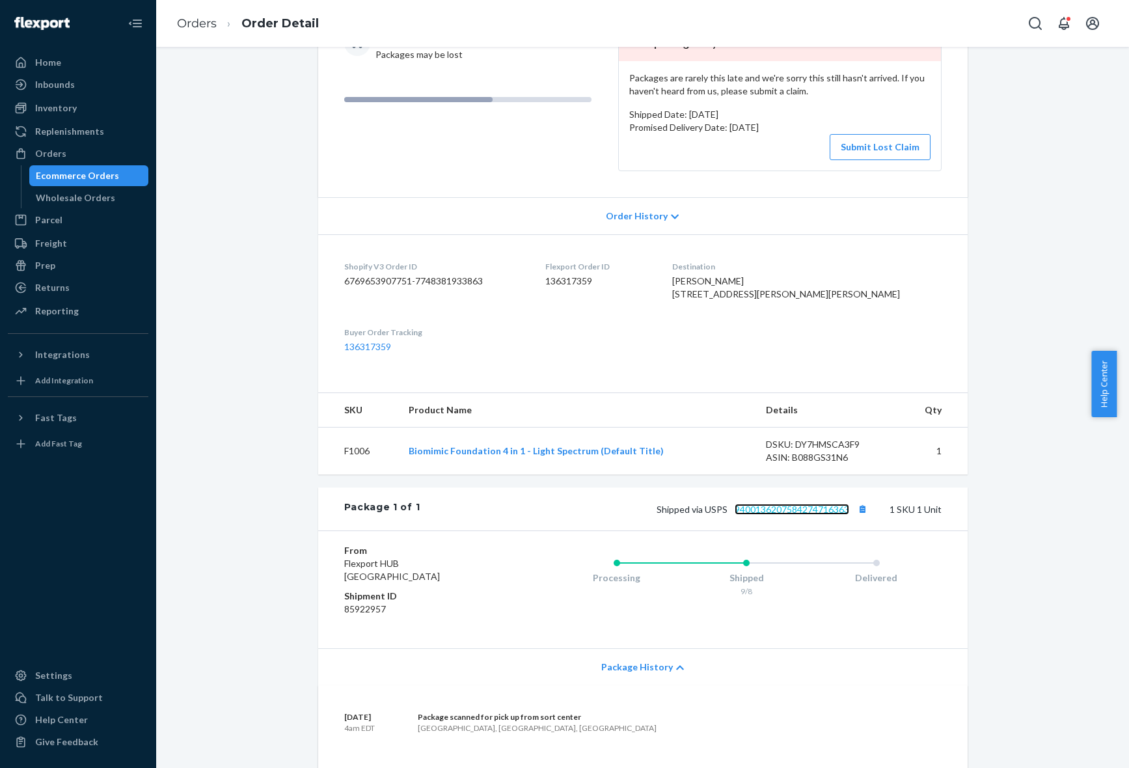
scroll to position [301, 0]
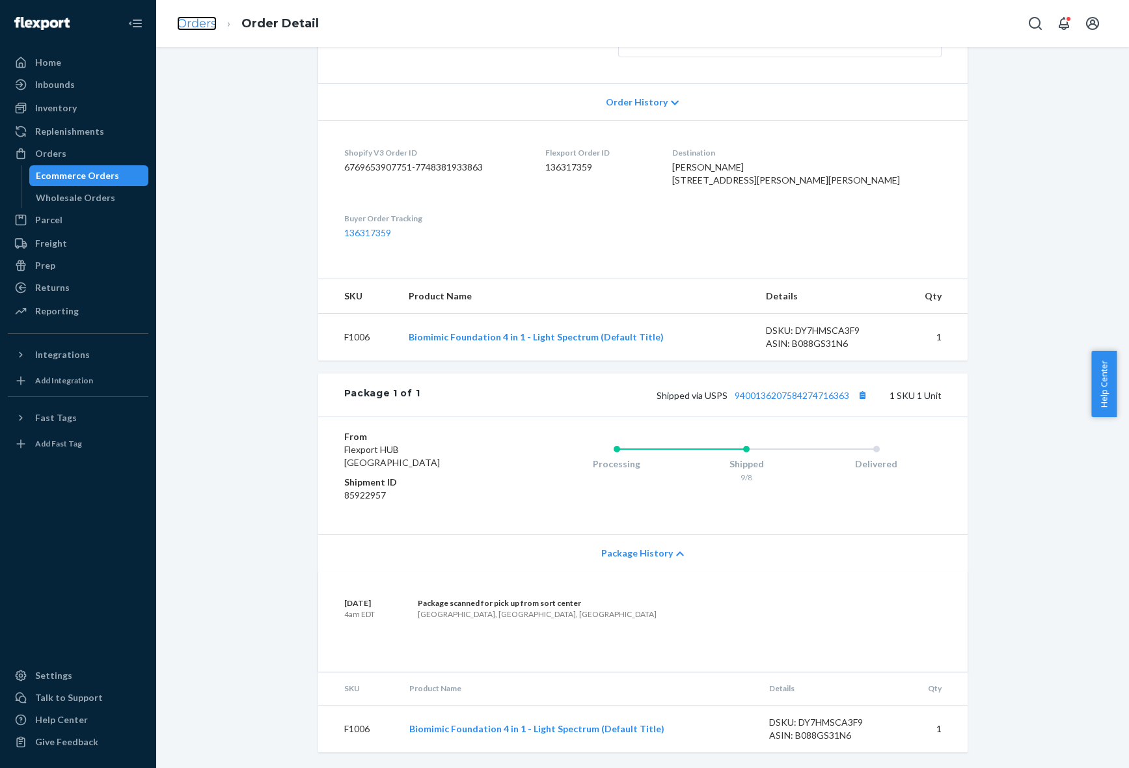
click at [187, 17] on link "Orders" at bounding box center [197, 23] width 40 height 14
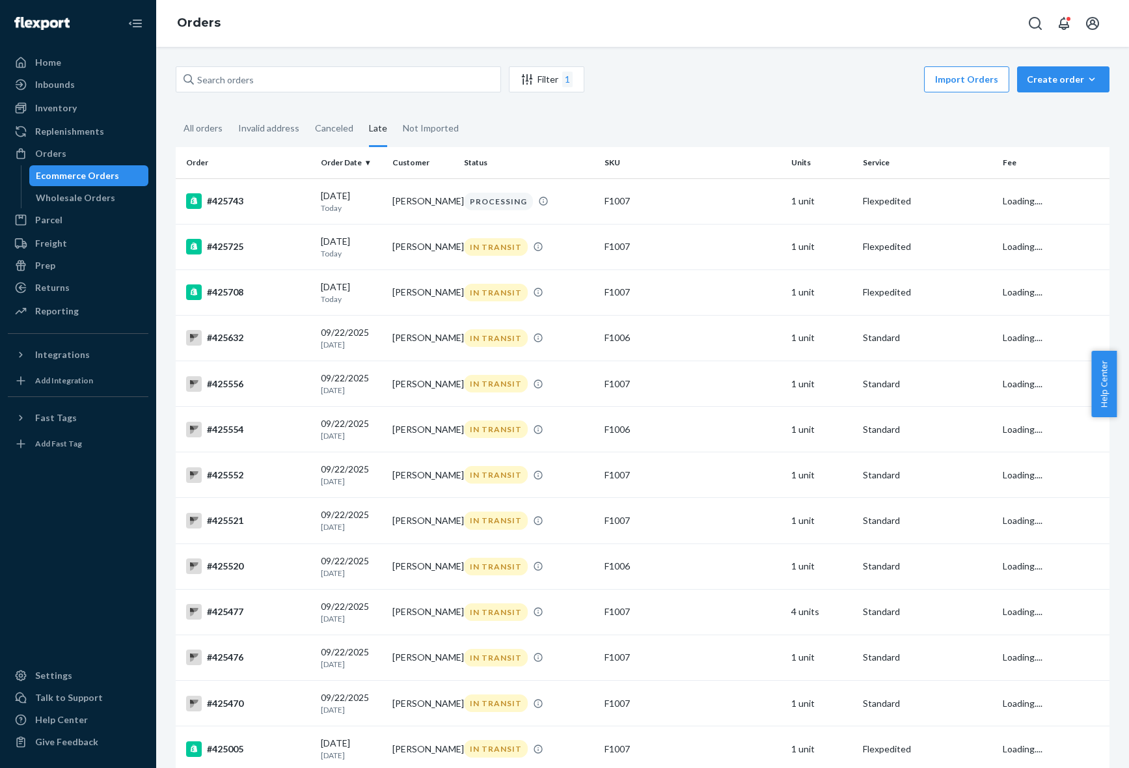
scroll to position [1390, 0]
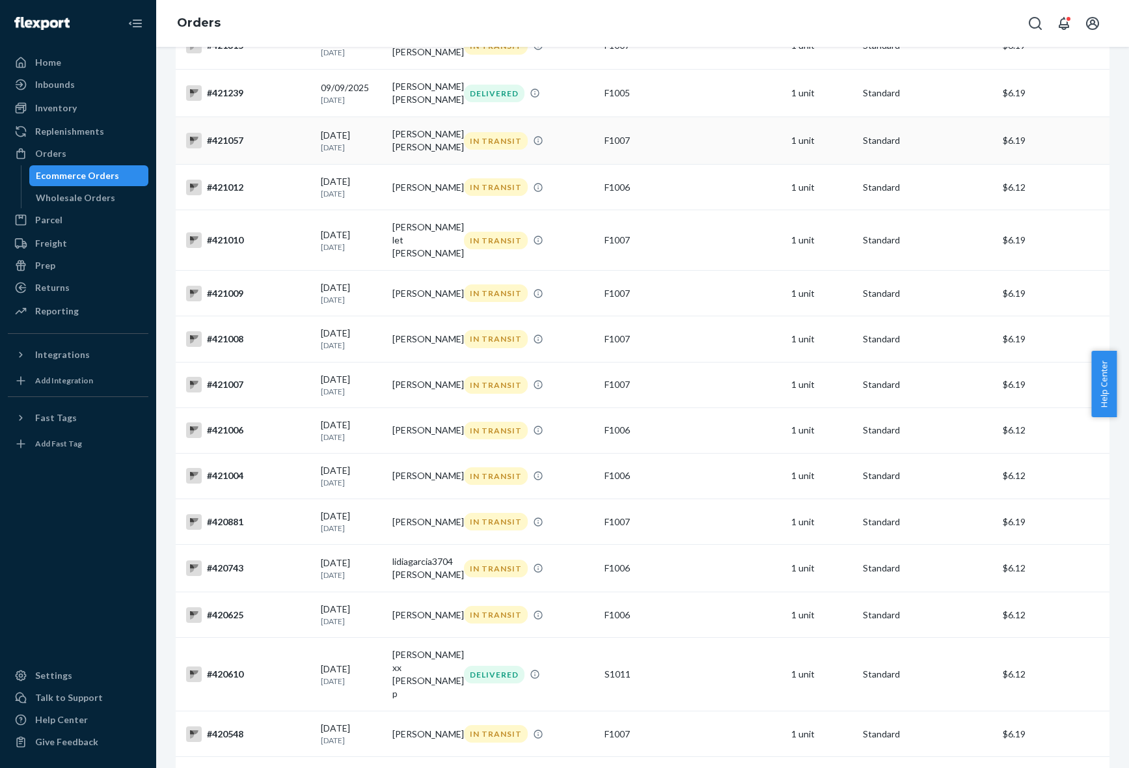
click at [417, 165] on td "[PERSON_NAME] [PERSON_NAME]" at bounding box center [423, 140] width 72 height 47
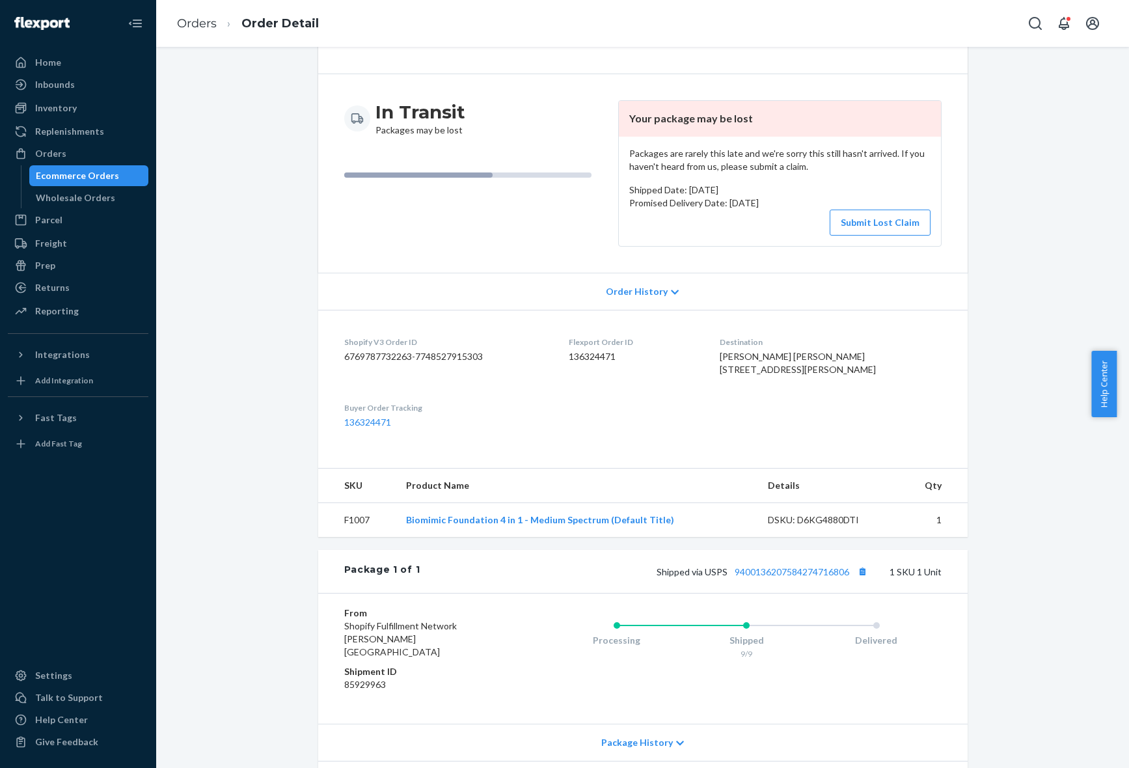
scroll to position [176, 0]
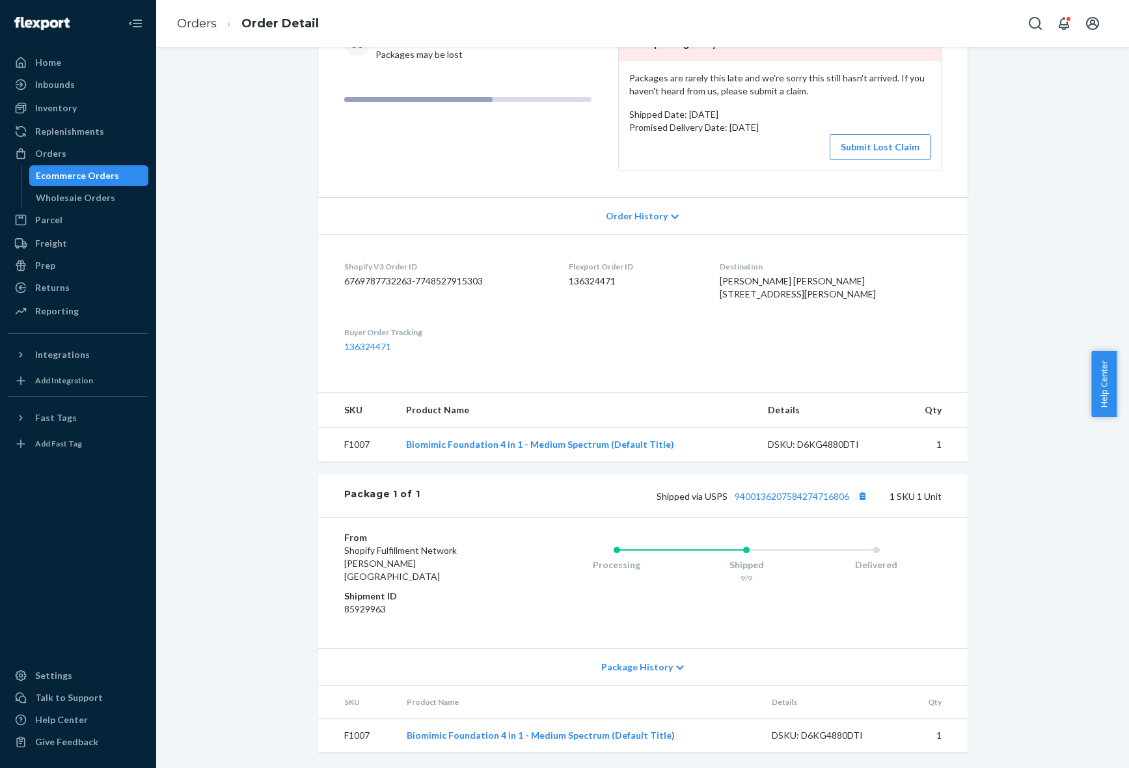
click at [665, 657] on div "Package History" at bounding box center [642, 666] width 649 height 37
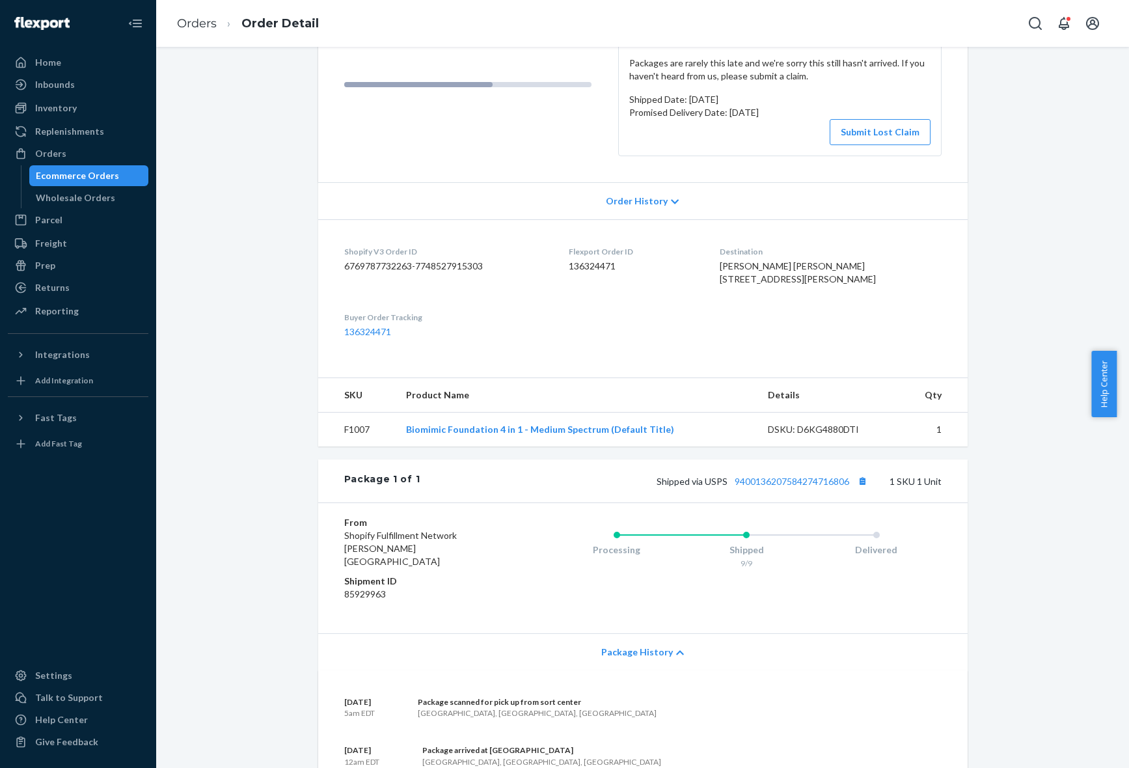
scroll to position [13, 0]
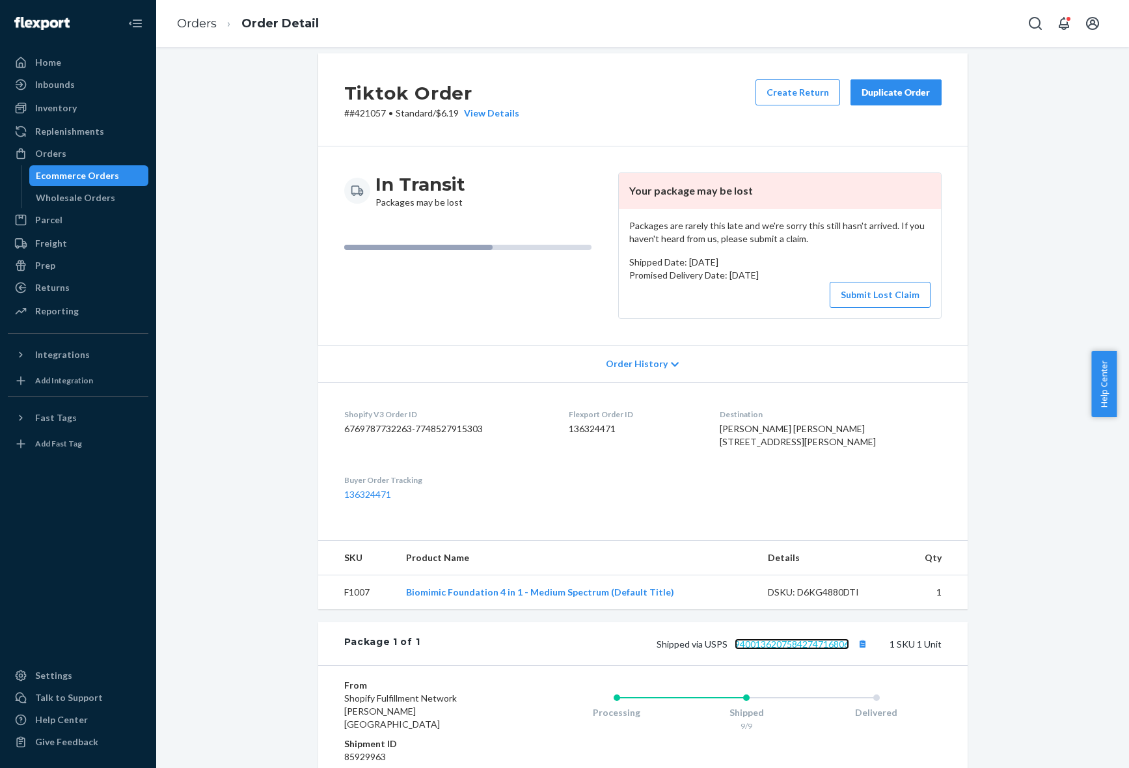
click at [812, 649] on link "9400136207584274716806" at bounding box center [791, 643] width 114 height 11
click at [356, 117] on p "# #421057 • Standard / $6.19 View Details" at bounding box center [431, 113] width 175 height 13
copy p "421057"
click at [613, 435] on dd "136324471" at bounding box center [634, 428] width 130 height 13
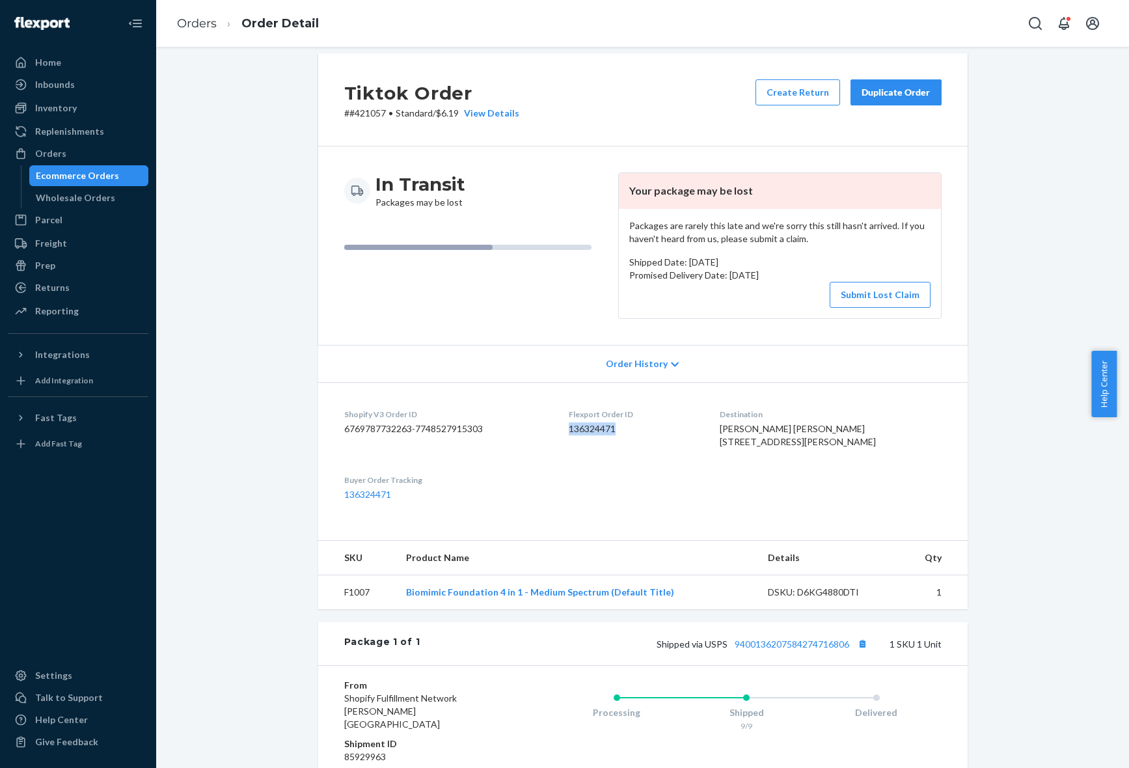
click at [613, 435] on dd "136324471" at bounding box center [634, 428] width 130 height 13
copy dd "136324471"
click at [883, 272] on p "Promised Delivery Date: [DATE]" at bounding box center [779, 275] width 301 height 13
click at [878, 285] on button "Submit Lost Claim" at bounding box center [879, 295] width 101 height 26
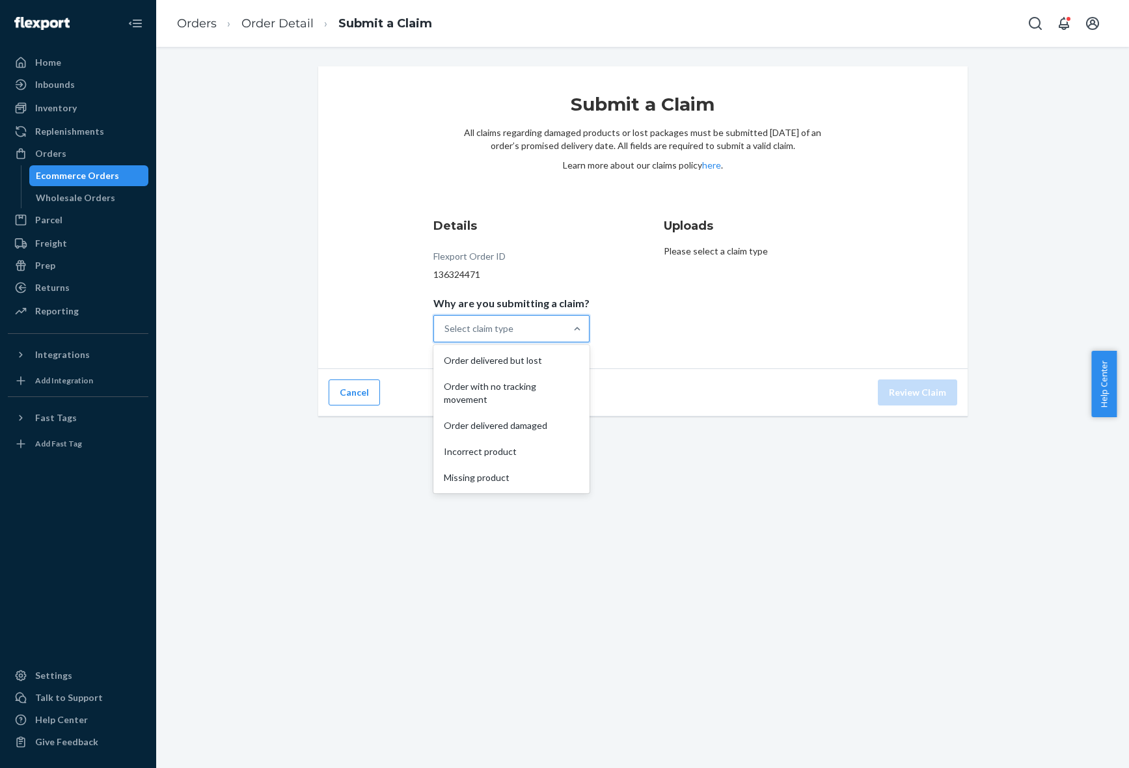
click at [553, 333] on div "Select claim type" at bounding box center [499, 328] width 131 height 26
click at [446, 333] on input "Why are you submitting a claim? option Order delivered but lost focused, 0 of 5…" at bounding box center [444, 328] width 1 height 13
click at [540, 381] on div "Order with no tracking movement" at bounding box center [511, 392] width 151 height 39
click at [446, 335] on input "Why are you submitting a claim? option Order with no tracking movement focused,…" at bounding box center [444, 328] width 1 height 13
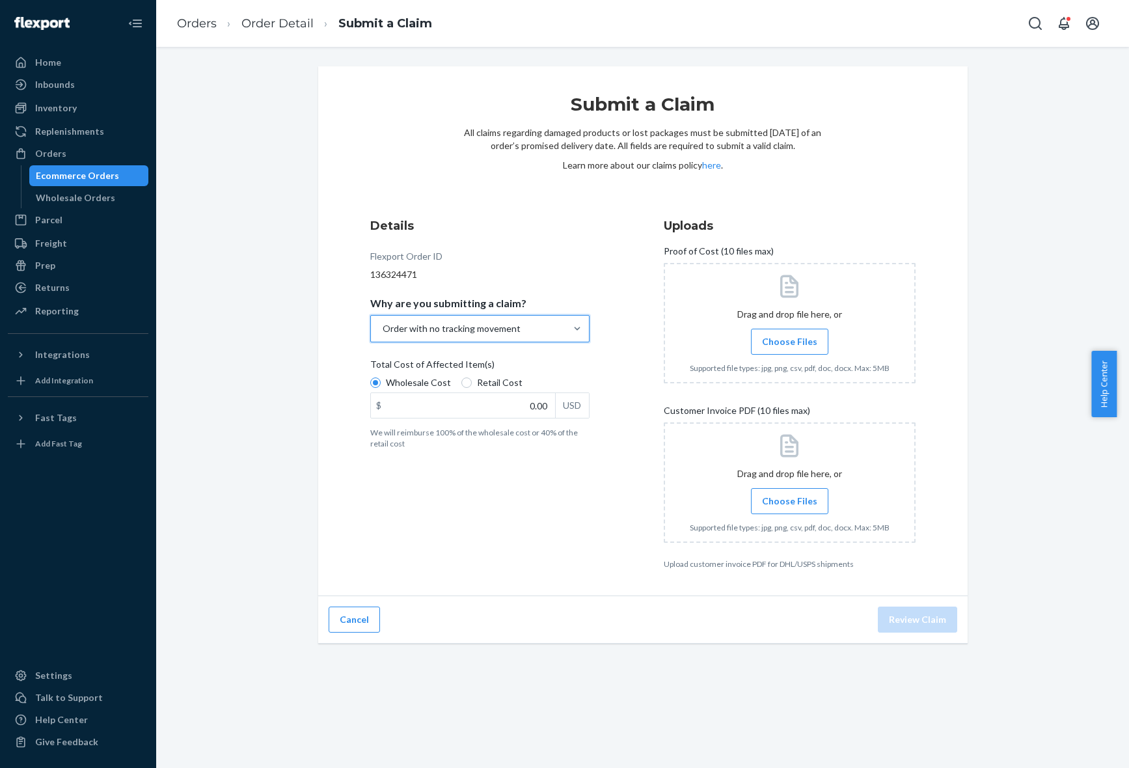
click at [499, 384] on span "Retail Cost" at bounding box center [500, 382] width 46 height 13
click at [472, 384] on input "Retail Cost" at bounding box center [466, 382] width 10 height 10
radio input "true"
radio input "false"
drag, startPoint x: 520, startPoint y: 405, endPoint x: 591, endPoint y: 398, distance: 70.6
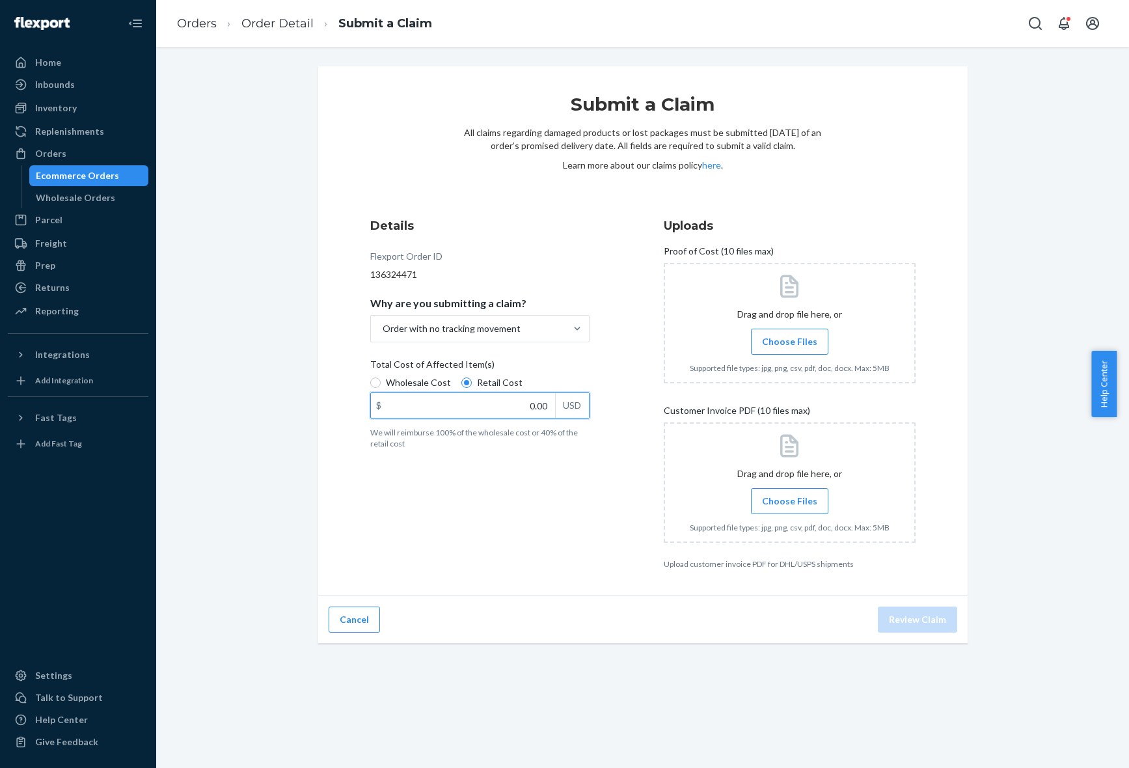
click at [591, 398] on div "Details Flexport Order ID 136324471 Why are you submitting a claim? Order with …" at bounding box center [496, 393] width 252 height 368
type input "49.99"
click at [602, 453] on div "Details Flexport Order ID 136324471 Why are you submitting a claim? Order with …" at bounding box center [496, 393] width 252 height 368
click at [795, 342] on span "Choose Files" at bounding box center [789, 341] width 55 height 13
click at [790, 342] on input "Choose Files" at bounding box center [789, 341] width 1 height 14
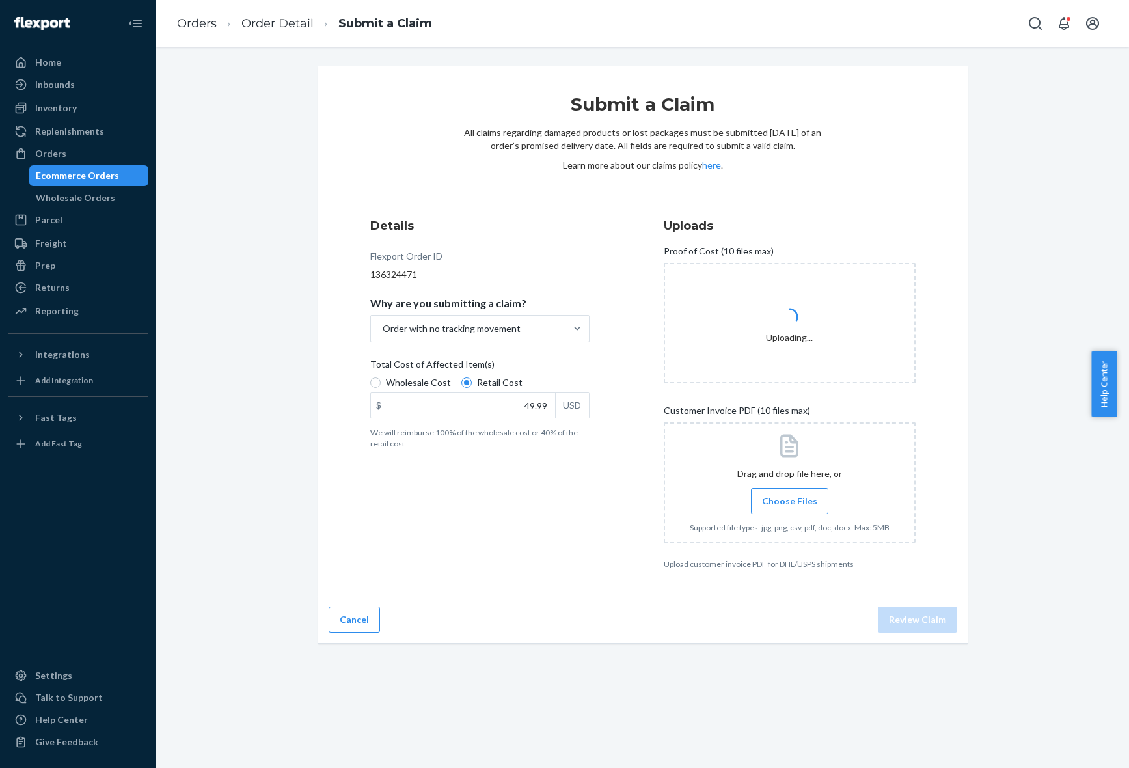
click at [791, 504] on span "Choose Files" at bounding box center [789, 500] width 55 height 13
click at [790, 504] on input "Choose Files" at bounding box center [789, 501] width 1 height 14
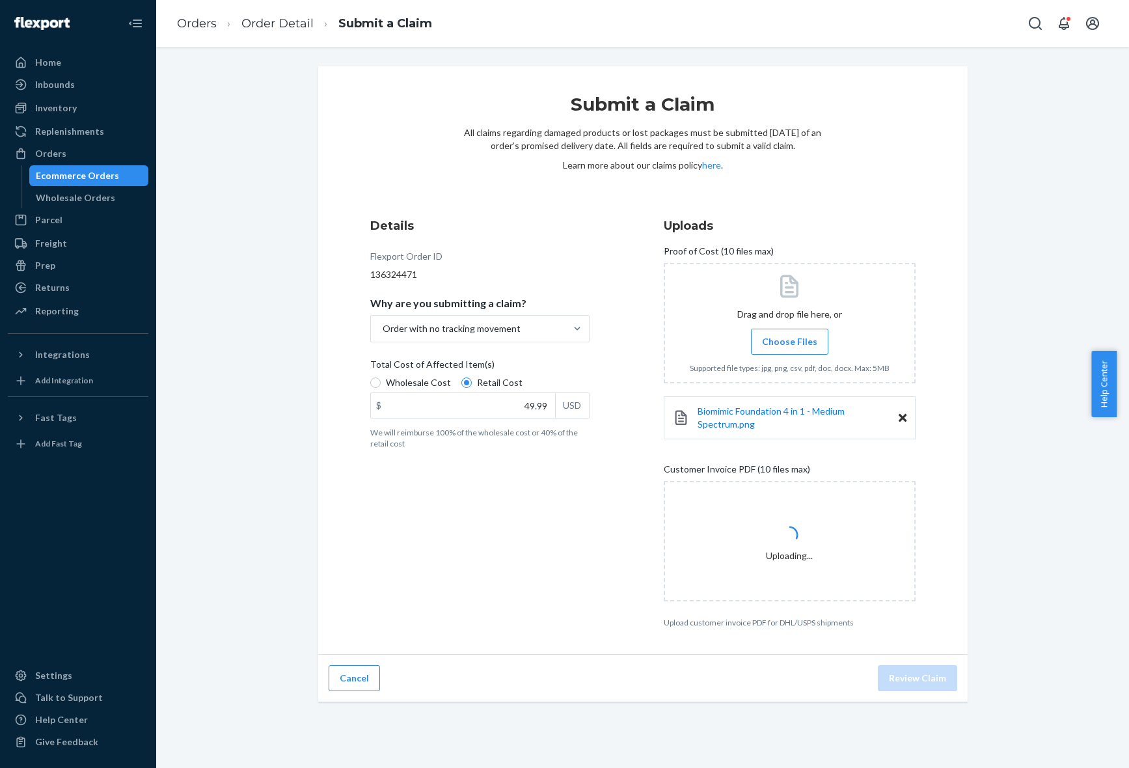
click at [596, 269] on div "Details Flexport Order ID 136324471 Why are you submitting a claim? Order with …" at bounding box center [496, 422] width 252 height 426
click at [1038, 599] on div "Submit a Claim All claims regarding damaged products or lost packages must be s…" at bounding box center [642, 384] width 953 height 636
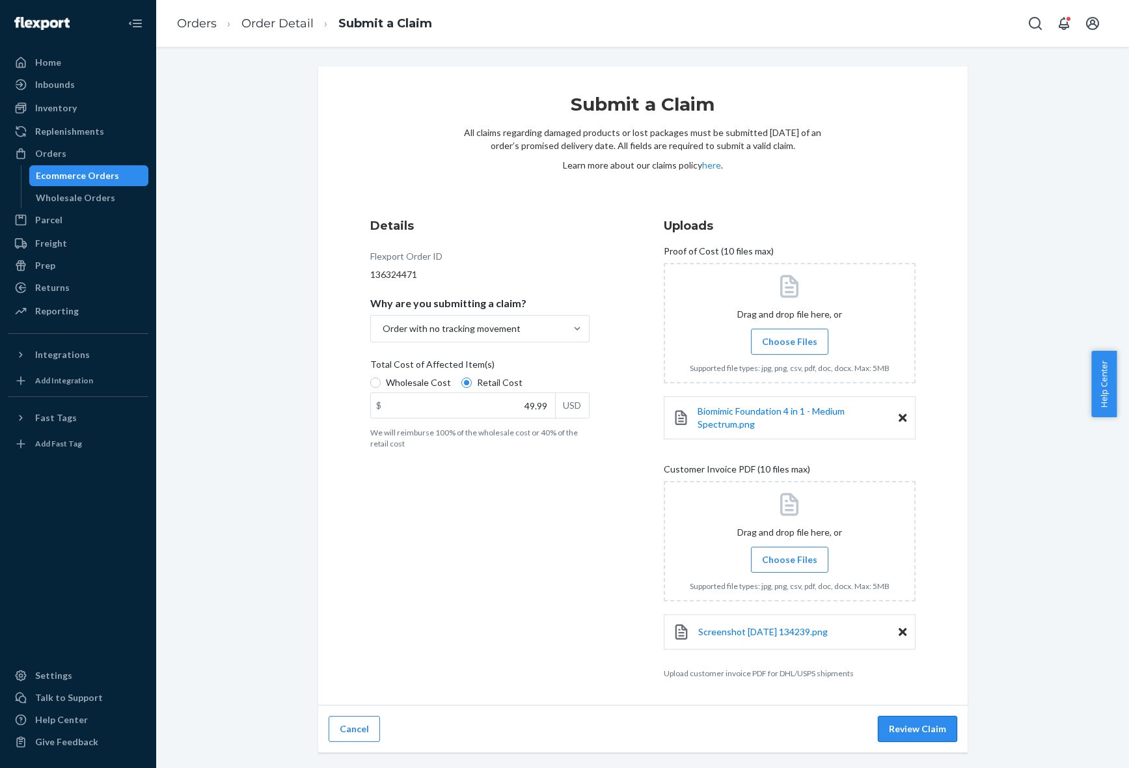
click at [930, 726] on button "Review Claim" at bounding box center [916, 729] width 79 height 26
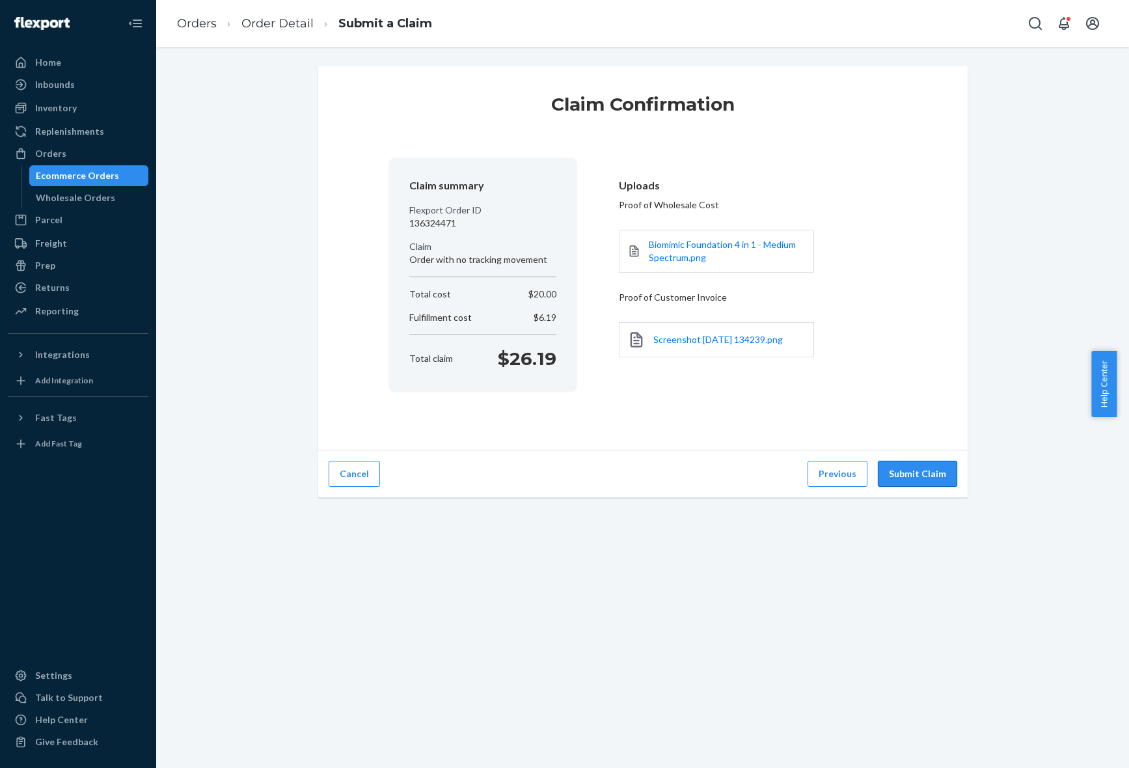
click at [908, 475] on button "Submit Claim" at bounding box center [916, 474] width 79 height 26
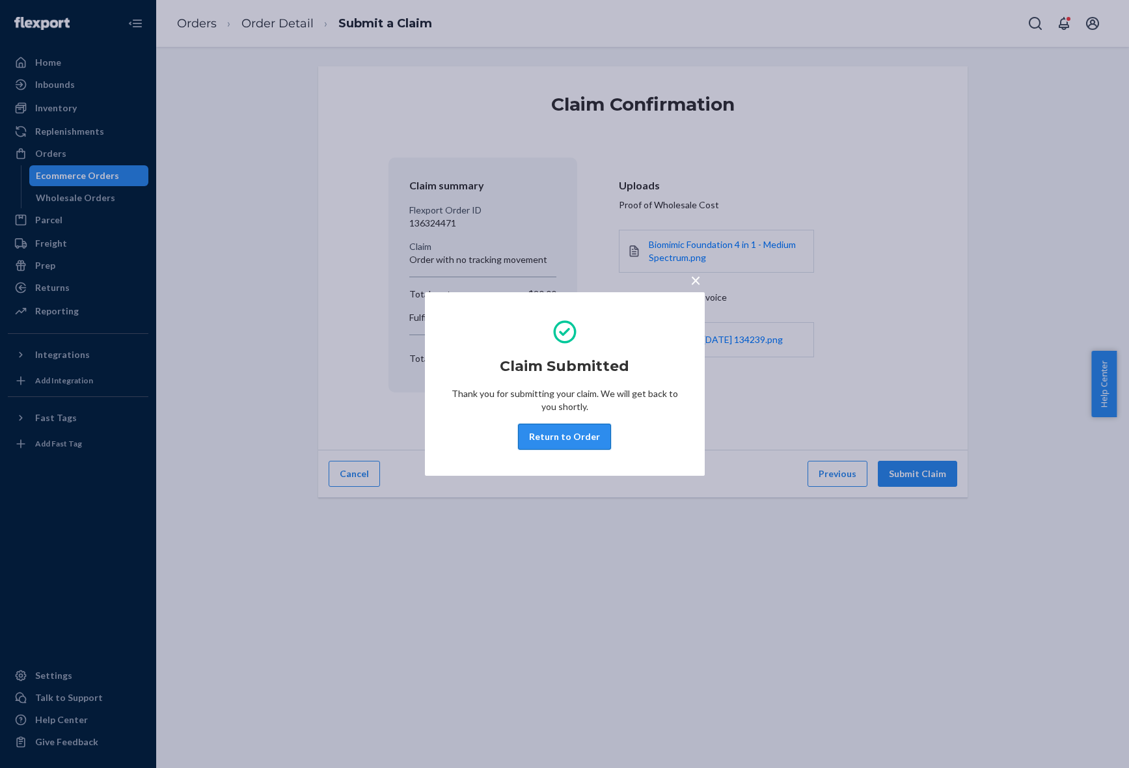
click at [599, 433] on button "Return to Order" at bounding box center [564, 436] width 93 height 26
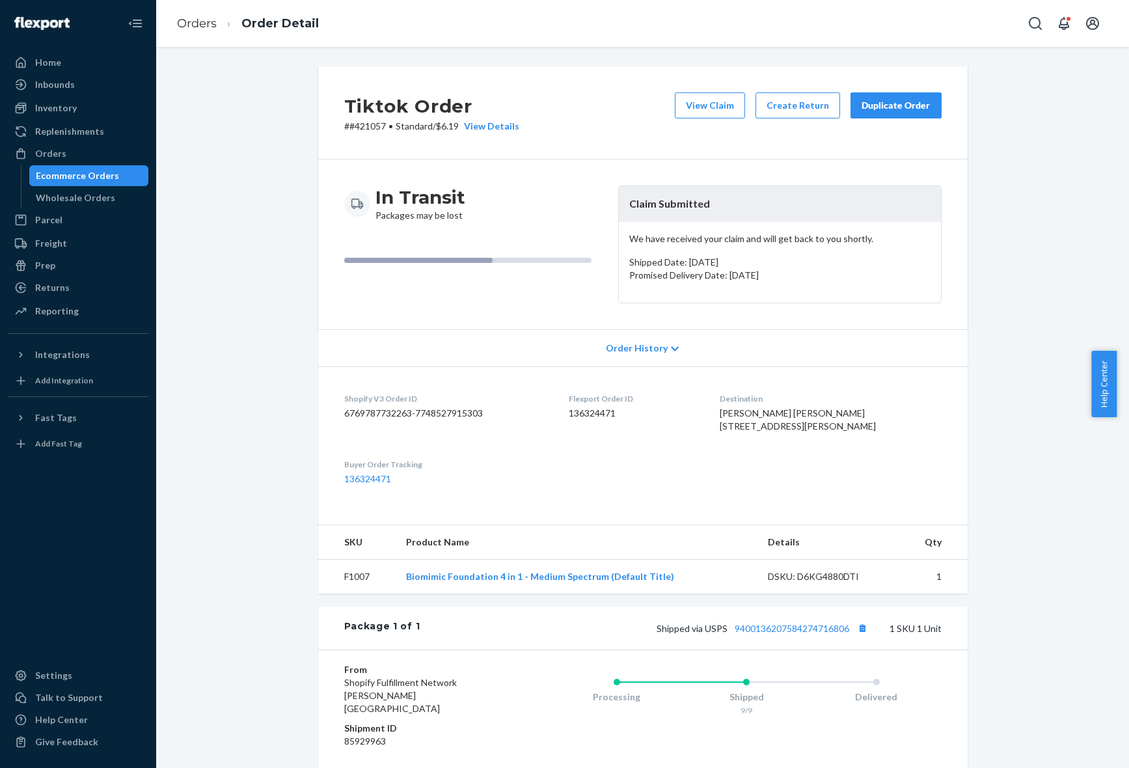
click at [801, 413] on span "[PERSON_NAME] [PERSON_NAME] [STREET_ADDRESS][PERSON_NAME]" at bounding box center [797, 419] width 156 height 24
copy span "[PERSON_NAME] [PERSON_NAME]"
click at [181, 27] on link "Orders" at bounding box center [197, 23] width 40 height 14
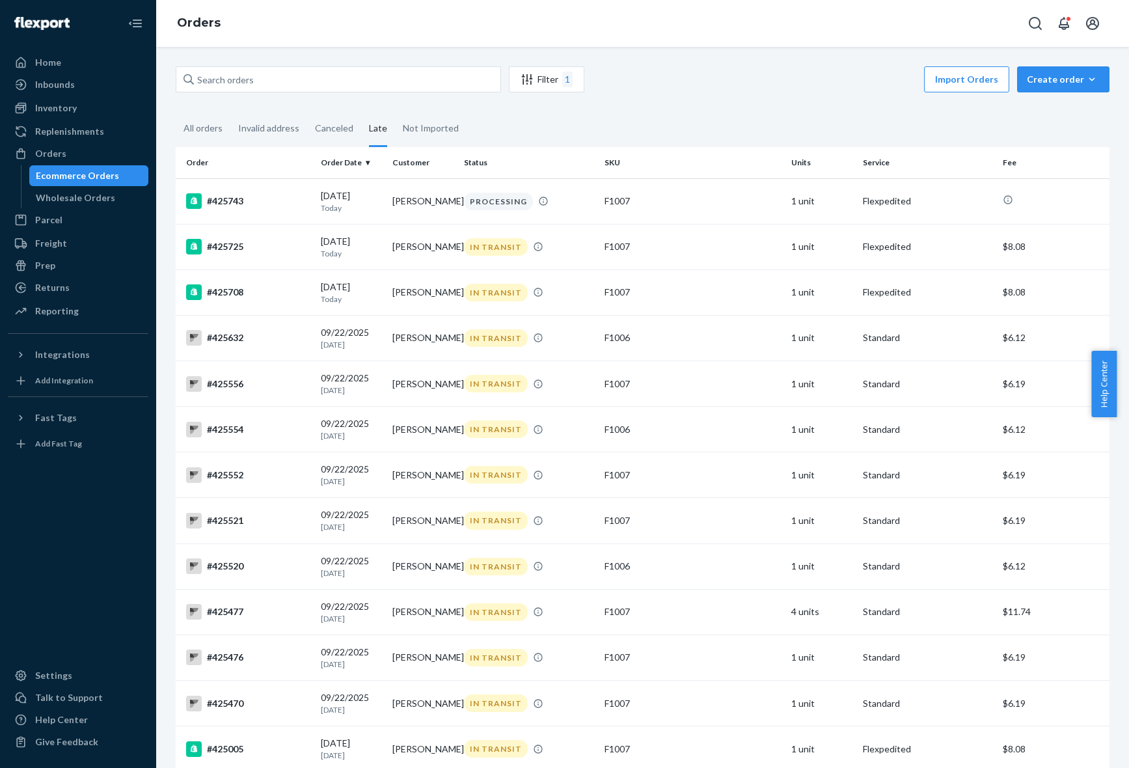
scroll to position [1157, 0]
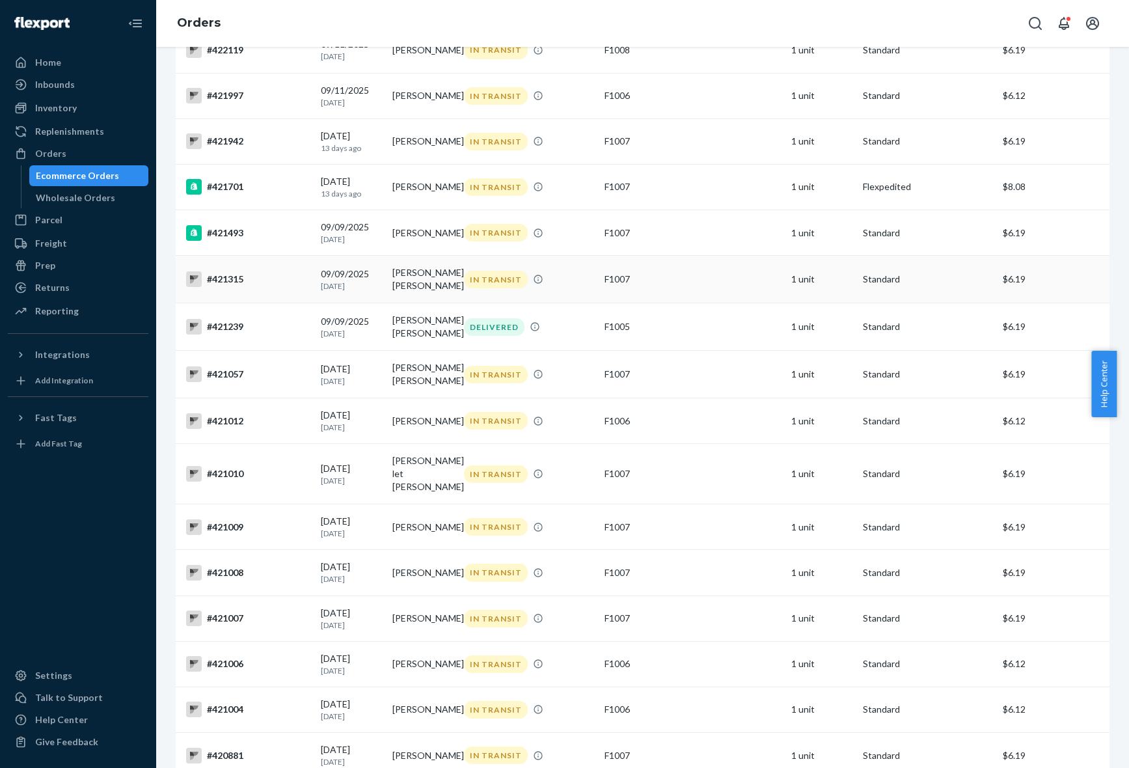
click at [417, 303] on td "[PERSON_NAME] [PERSON_NAME]" at bounding box center [423, 279] width 72 height 47
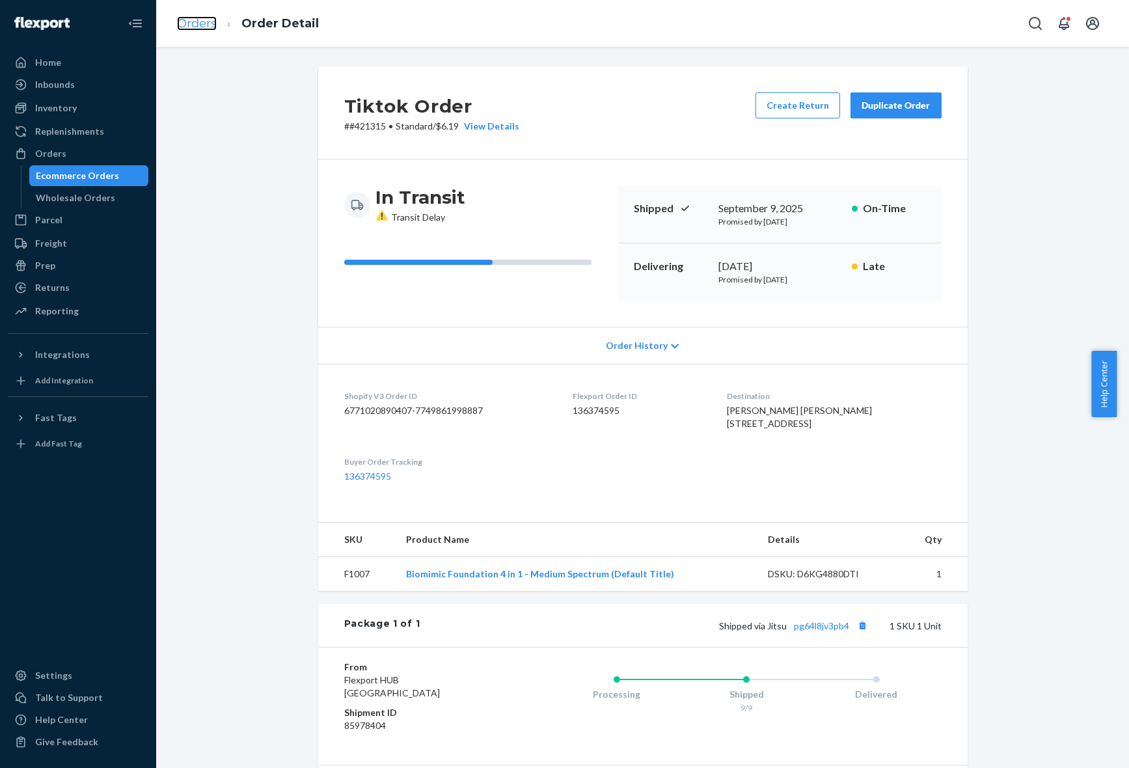
click at [206, 24] on link "Orders" at bounding box center [197, 23] width 40 height 14
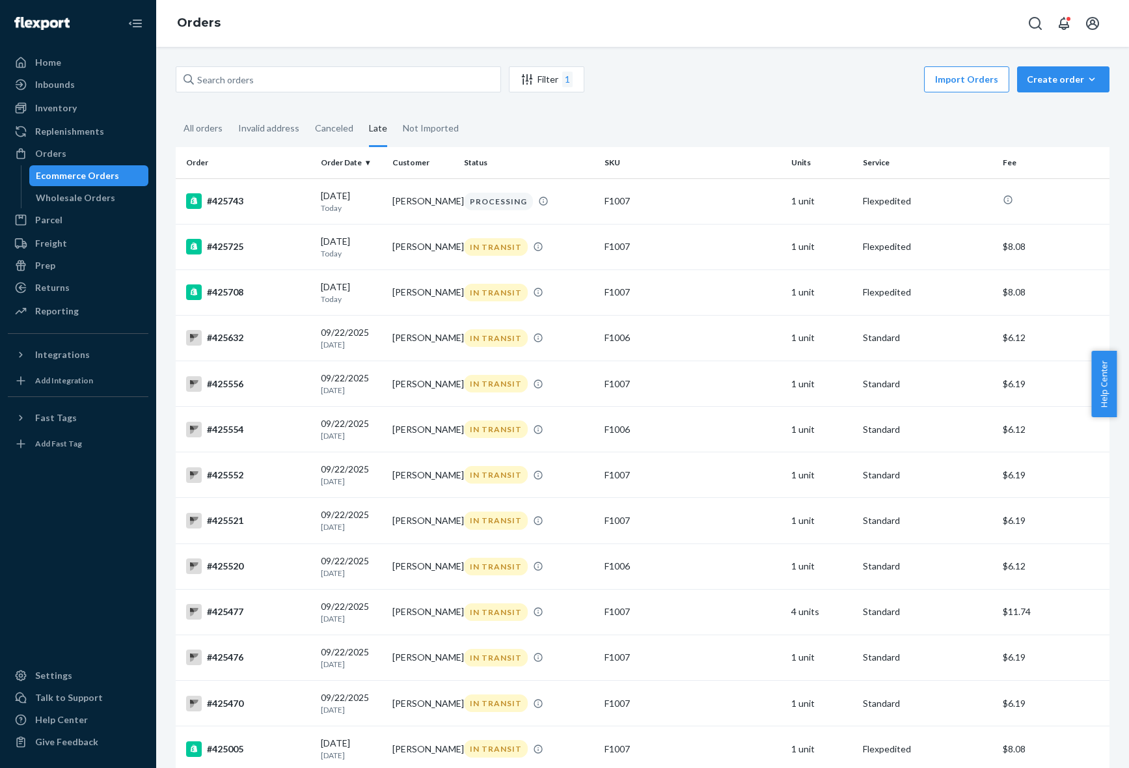
scroll to position [1157, 0]
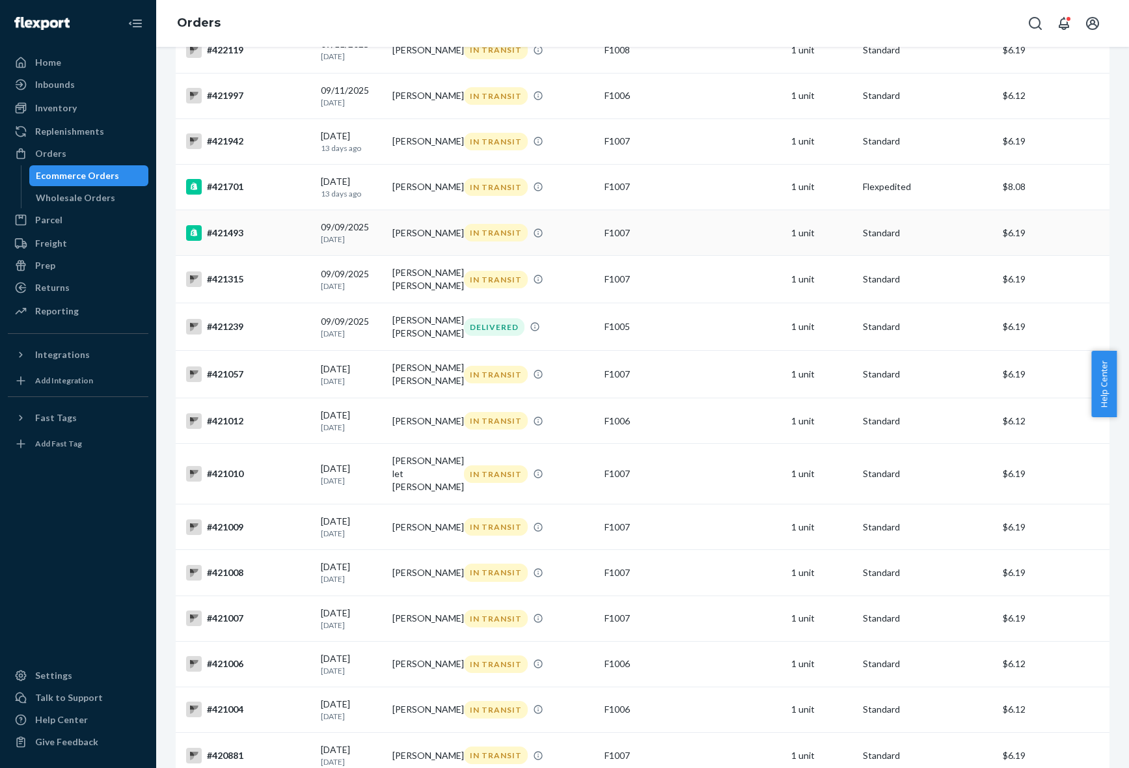
click at [407, 256] on td "[PERSON_NAME]" at bounding box center [423, 233] width 72 height 46
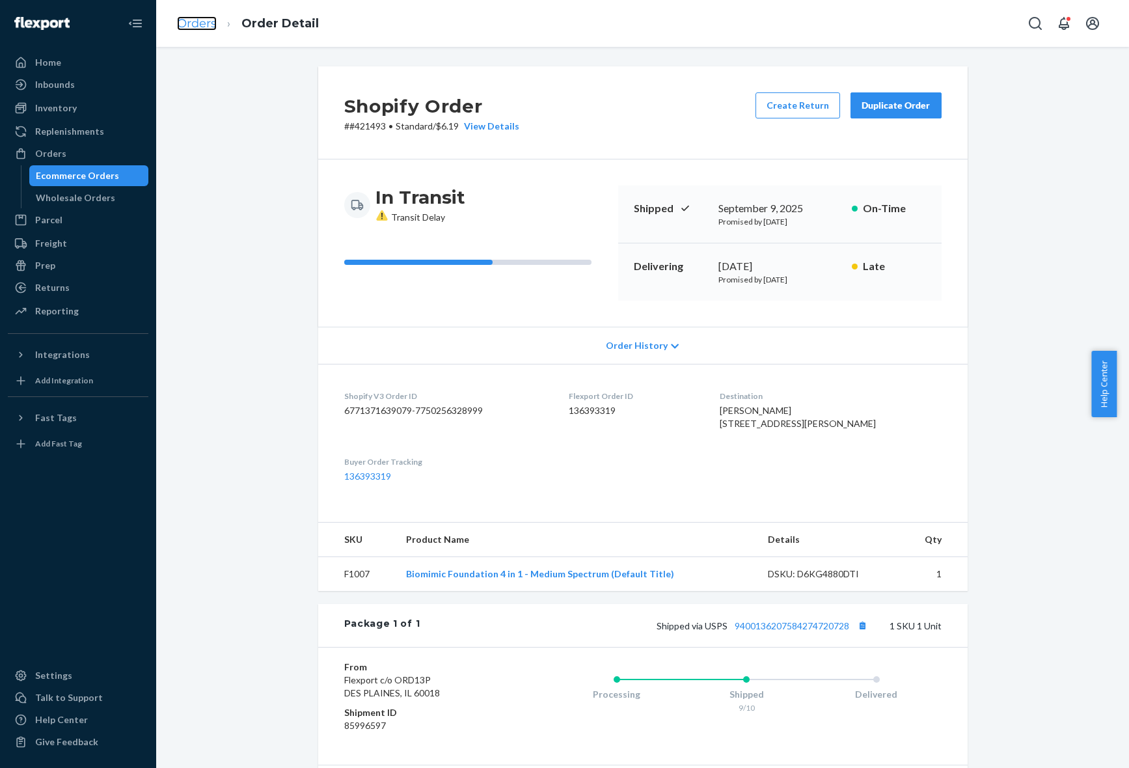
click at [202, 27] on link "Orders" at bounding box center [197, 23] width 40 height 14
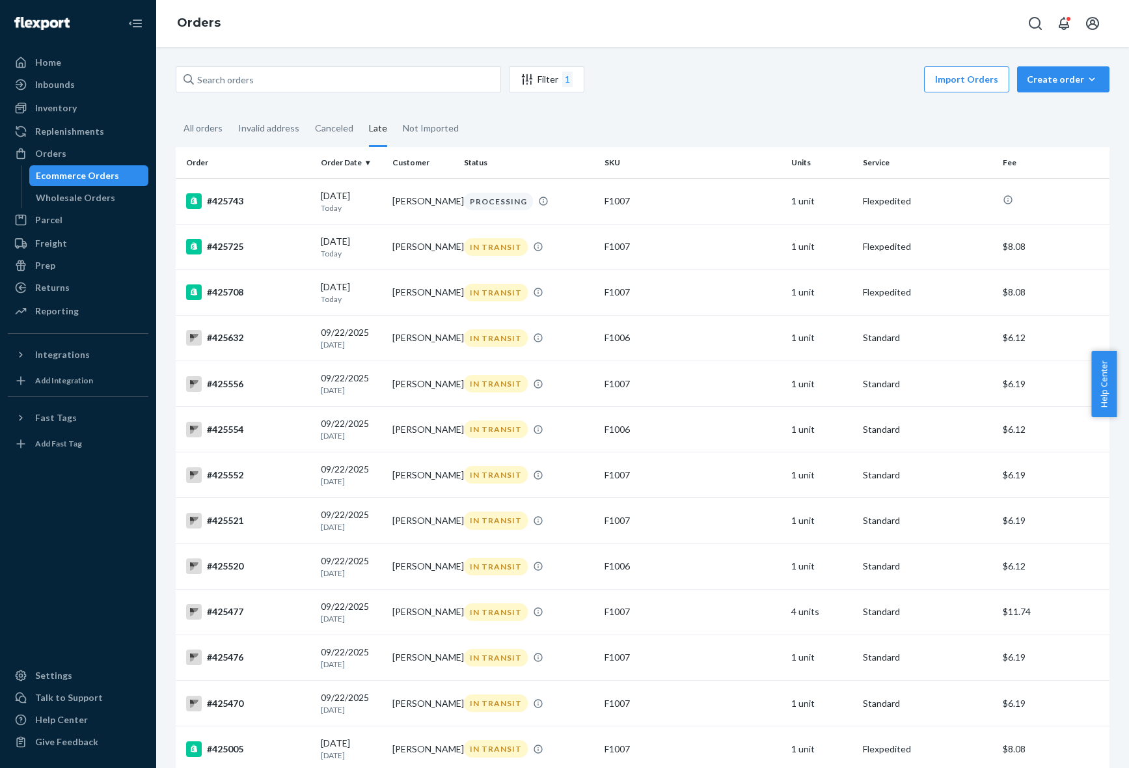
scroll to position [1157, 0]
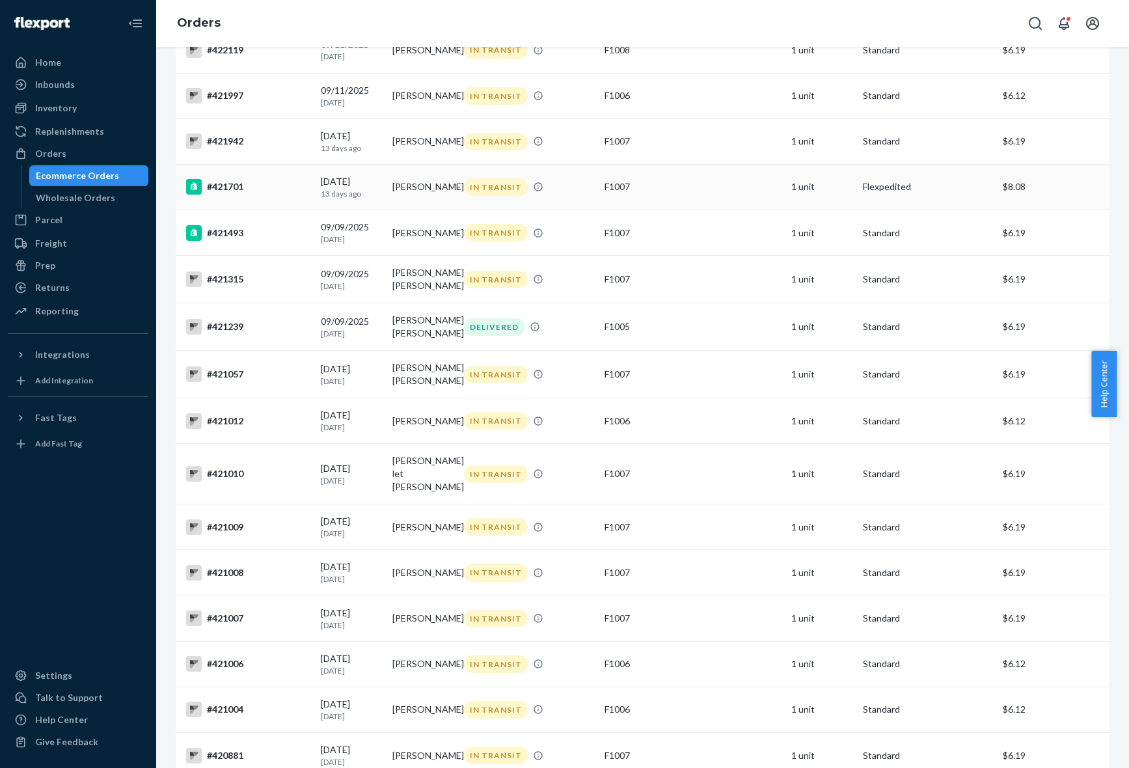
click at [415, 209] on td "[PERSON_NAME]" at bounding box center [423, 187] width 72 height 46
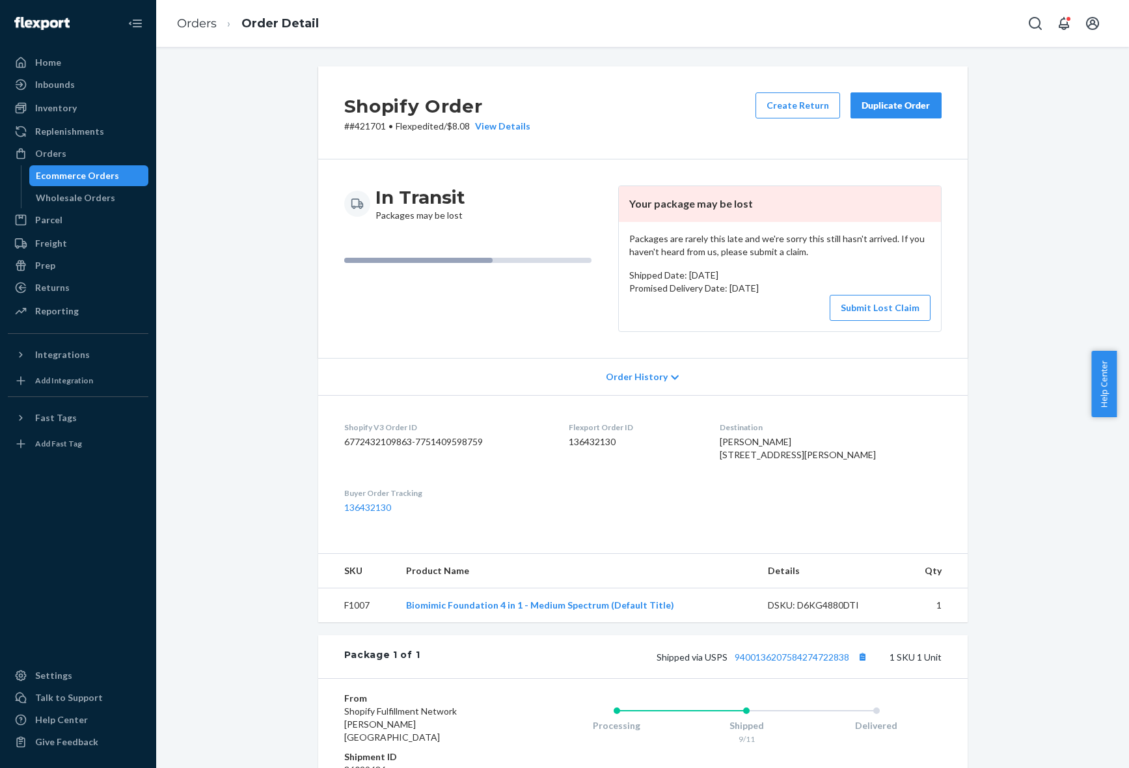
scroll to position [176, 0]
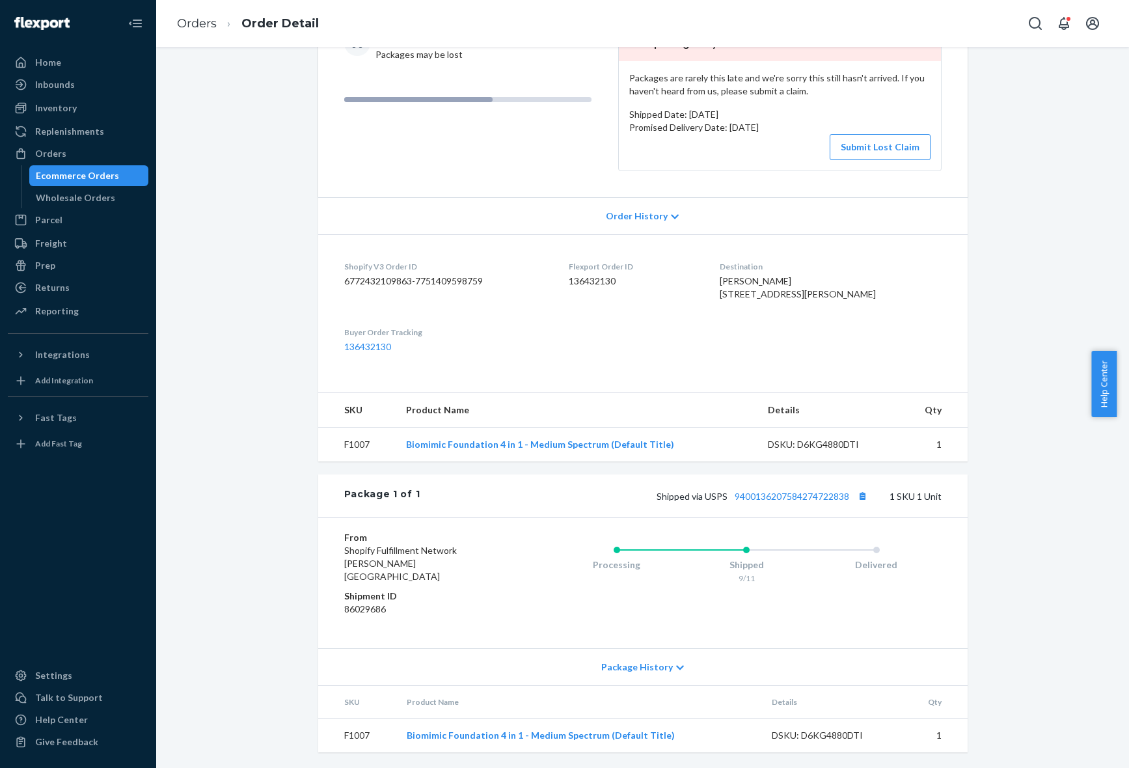
click at [663, 671] on span "Package History" at bounding box center [637, 666] width 72 height 13
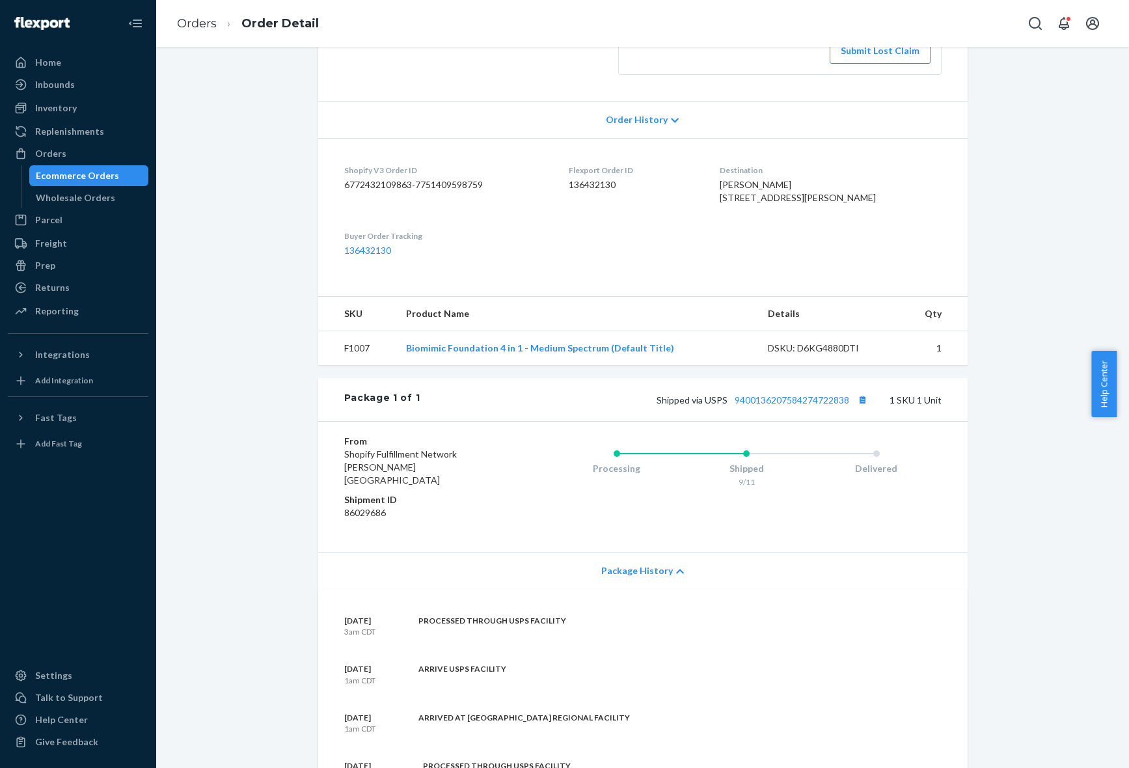
scroll to position [0, 0]
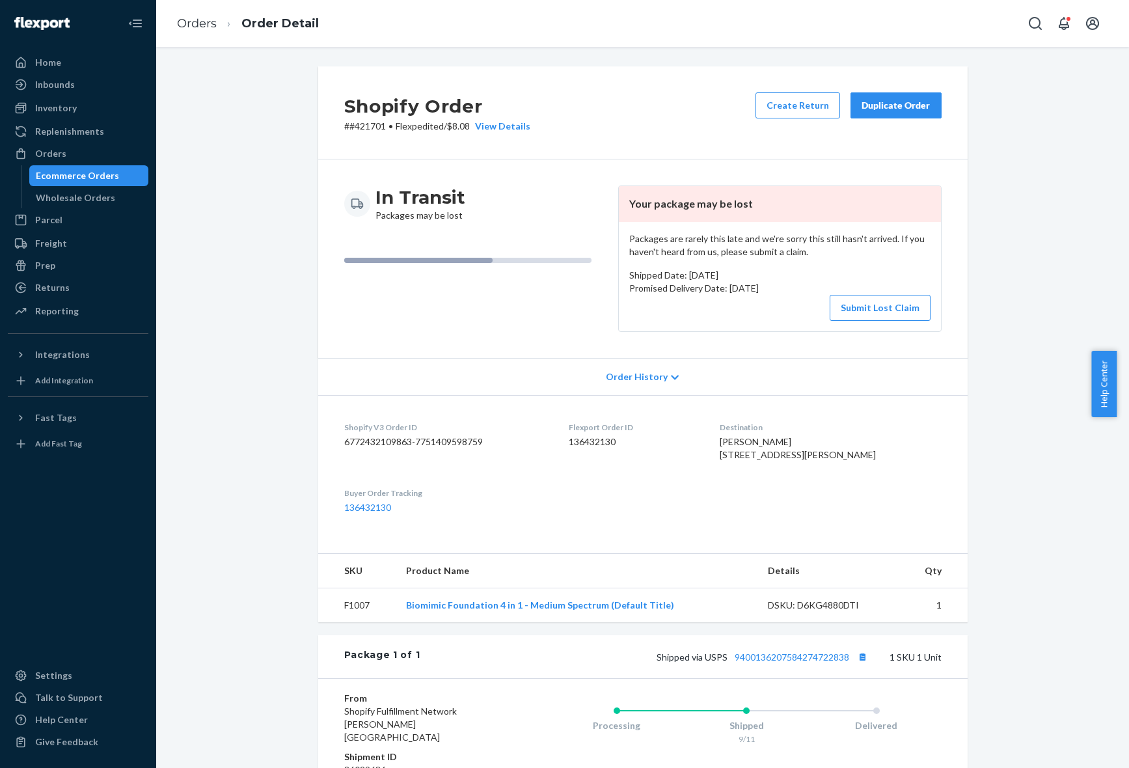
click at [366, 132] on p "# #421701 • Flexpedited / $8.08 View Details" at bounding box center [437, 126] width 186 height 13
copy p "421701"
